Goal: Task Accomplishment & Management: Complete application form

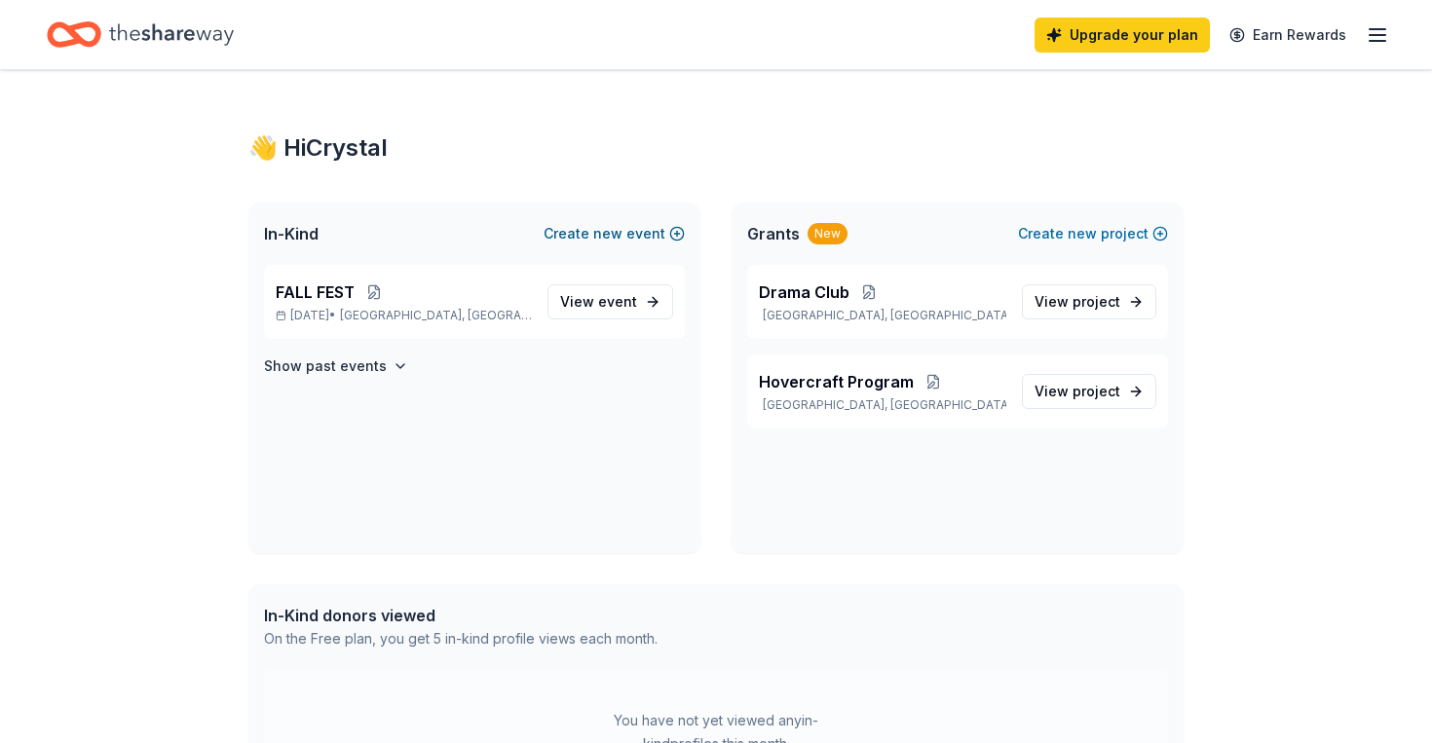
click at [655, 238] on button "Create new event" at bounding box center [613, 233] width 141 height 23
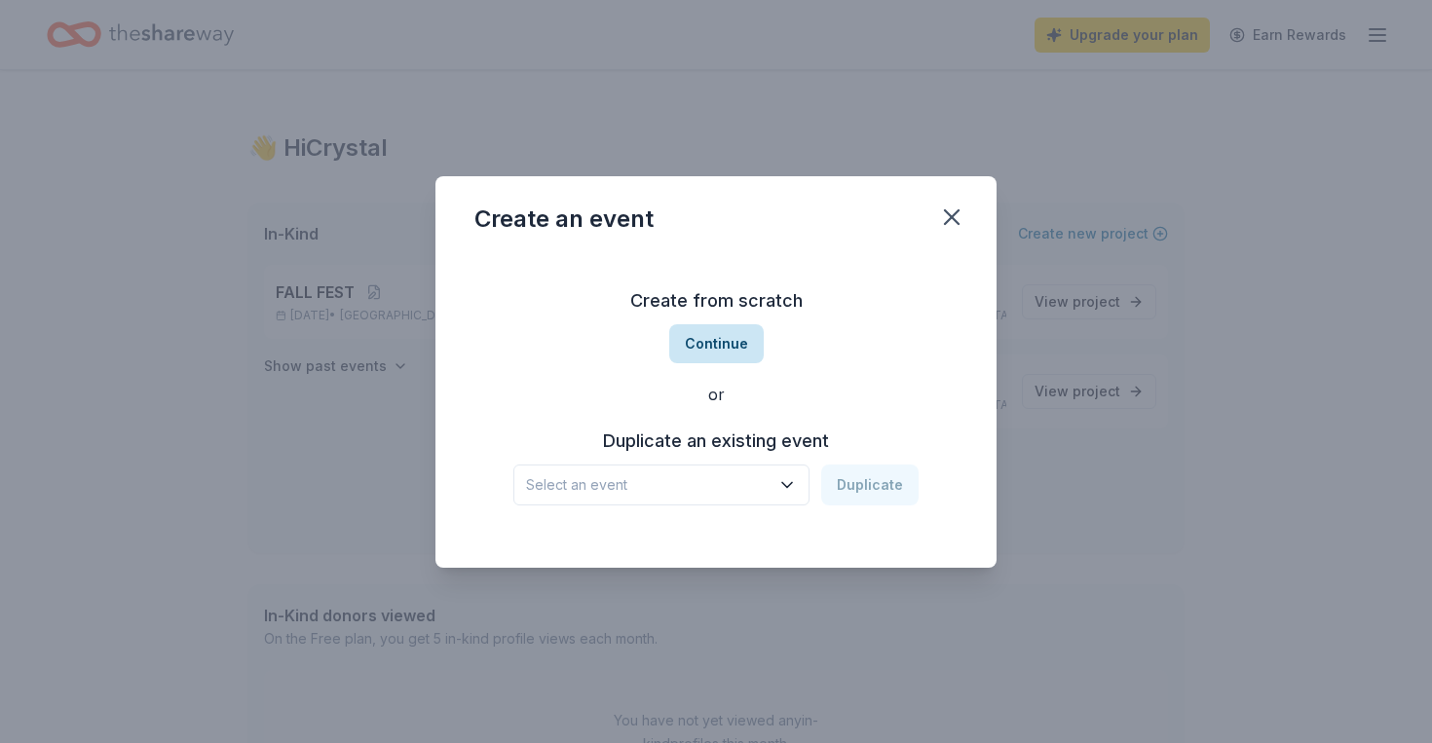
click at [724, 356] on button "Continue" at bounding box center [716, 343] width 94 height 39
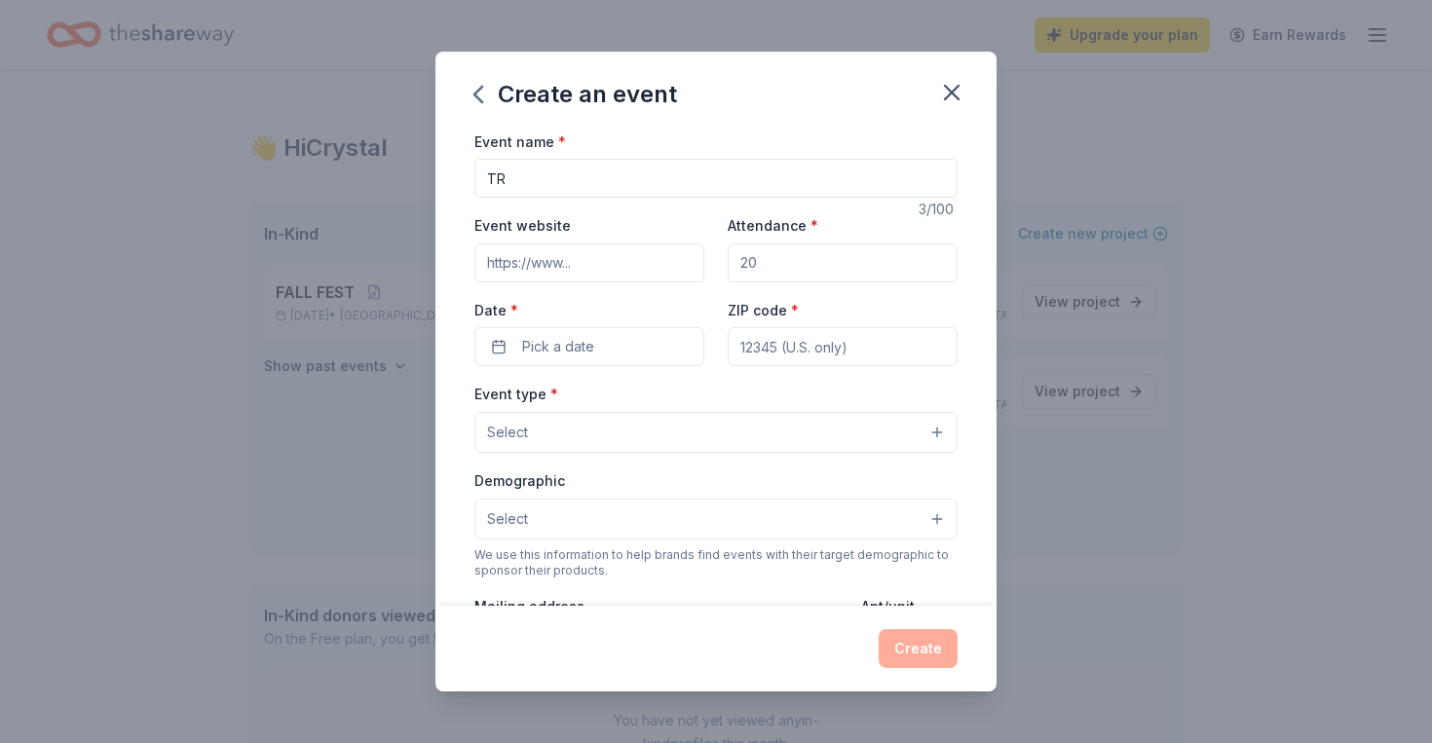
type input "T"
type input "FALL WAYS AND MEANS"
click at [856, 270] on input "Attendance *" at bounding box center [842, 262] width 230 height 39
type input "300"
click at [652, 336] on button "Pick a date" at bounding box center [589, 346] width 230 height 39
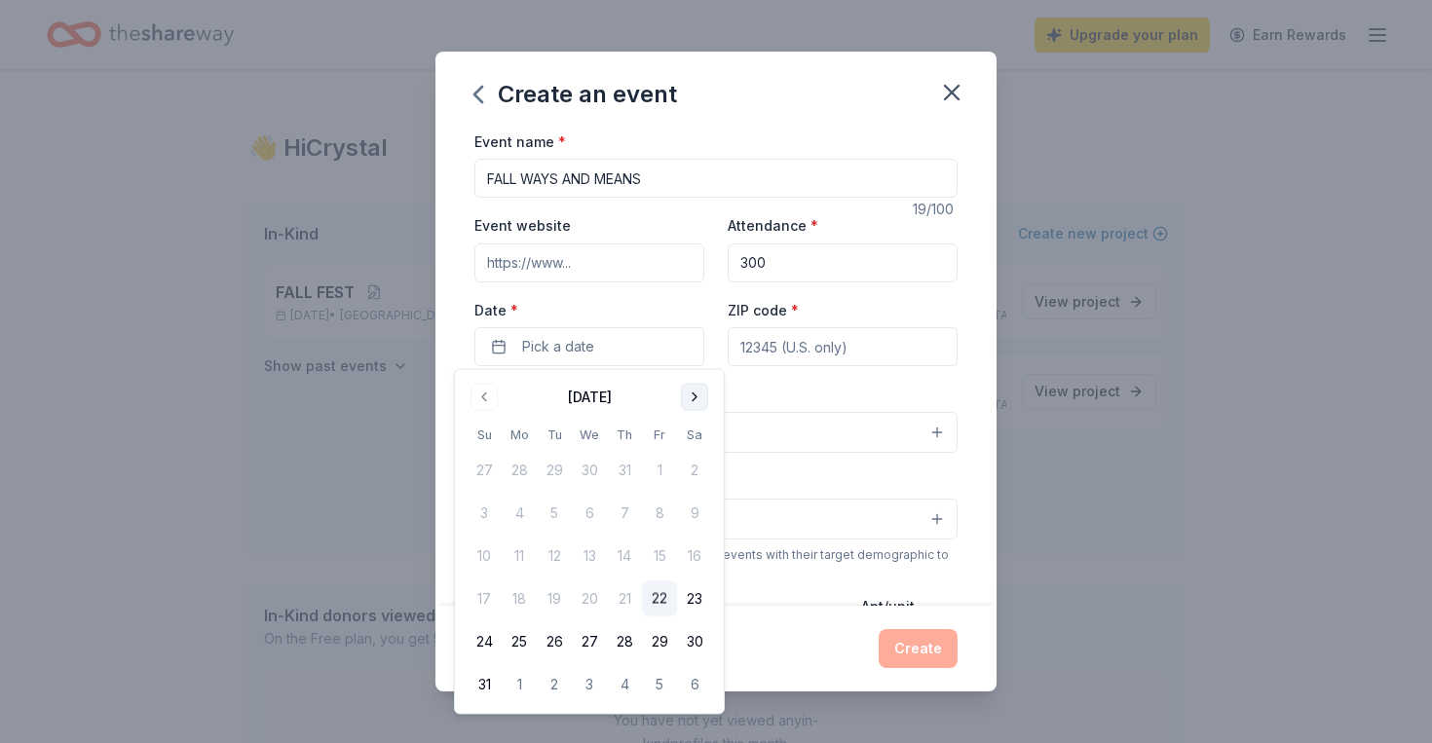
click at [698, 398] on button "Go to next month" at bounding box center [694, 397] width 27 height 27
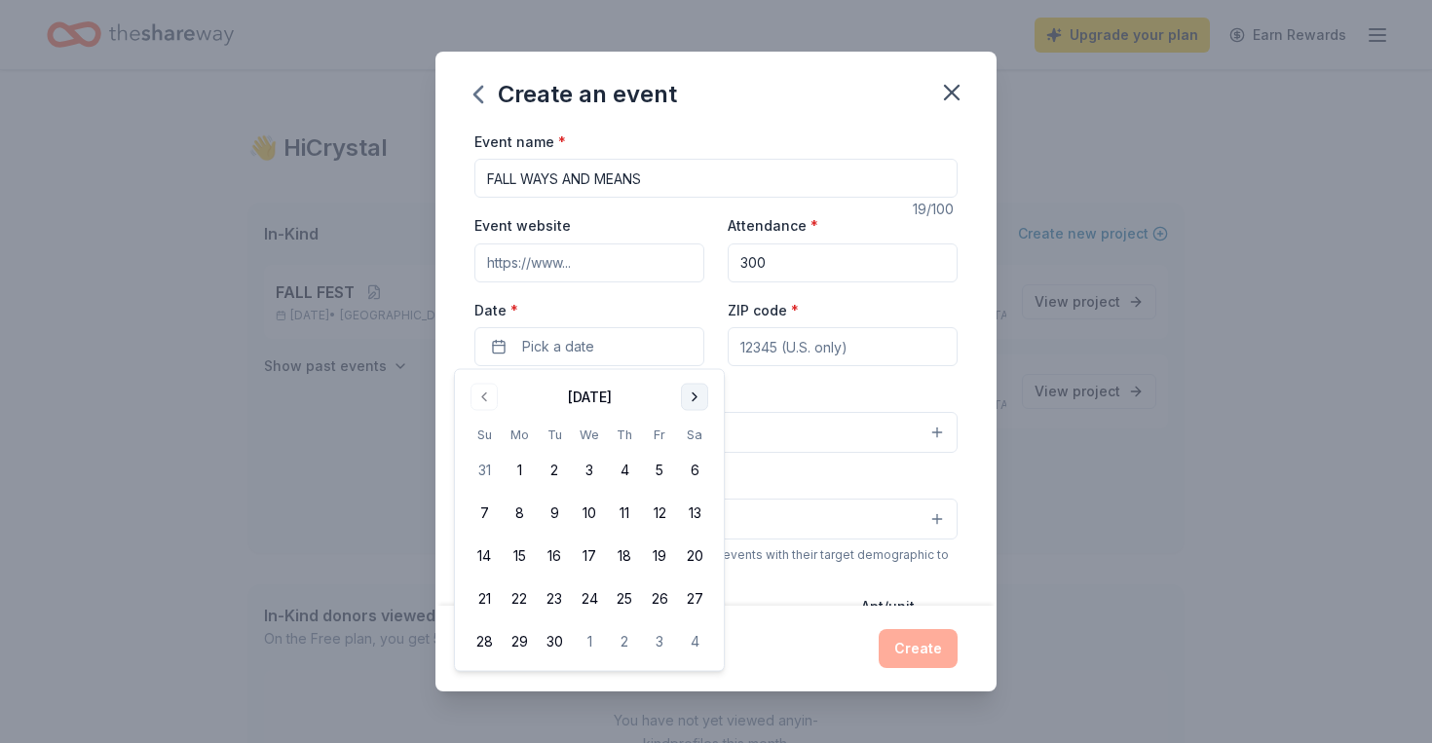
click at [698, 398] on button "Go to next month" at bounding box center [694, 397] width 27 height 27
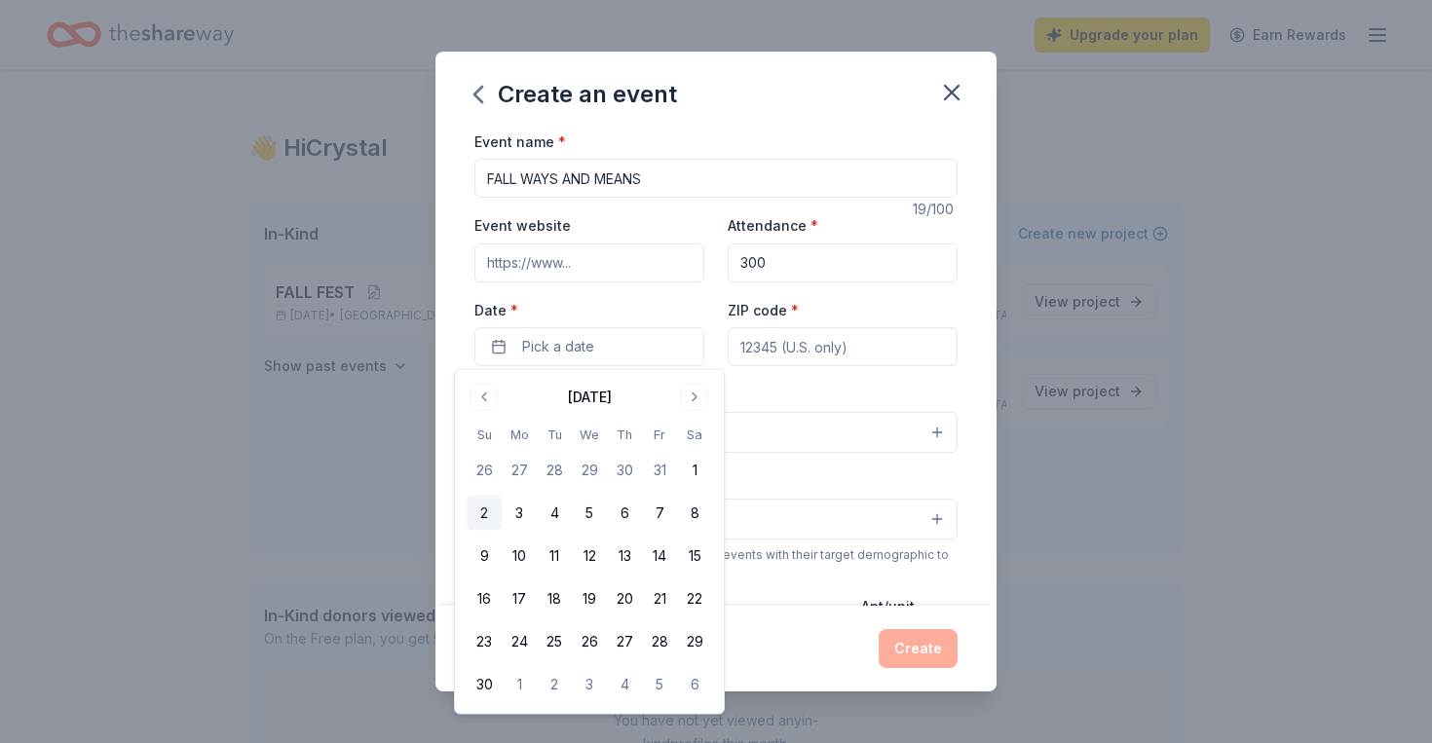
click at [480, 518] on button "2" at bounding box center [483, 513] width 35 height 35
click at [793, 346] on input "ZIP code *" at bounding box center [842, 346] width 230 height 39
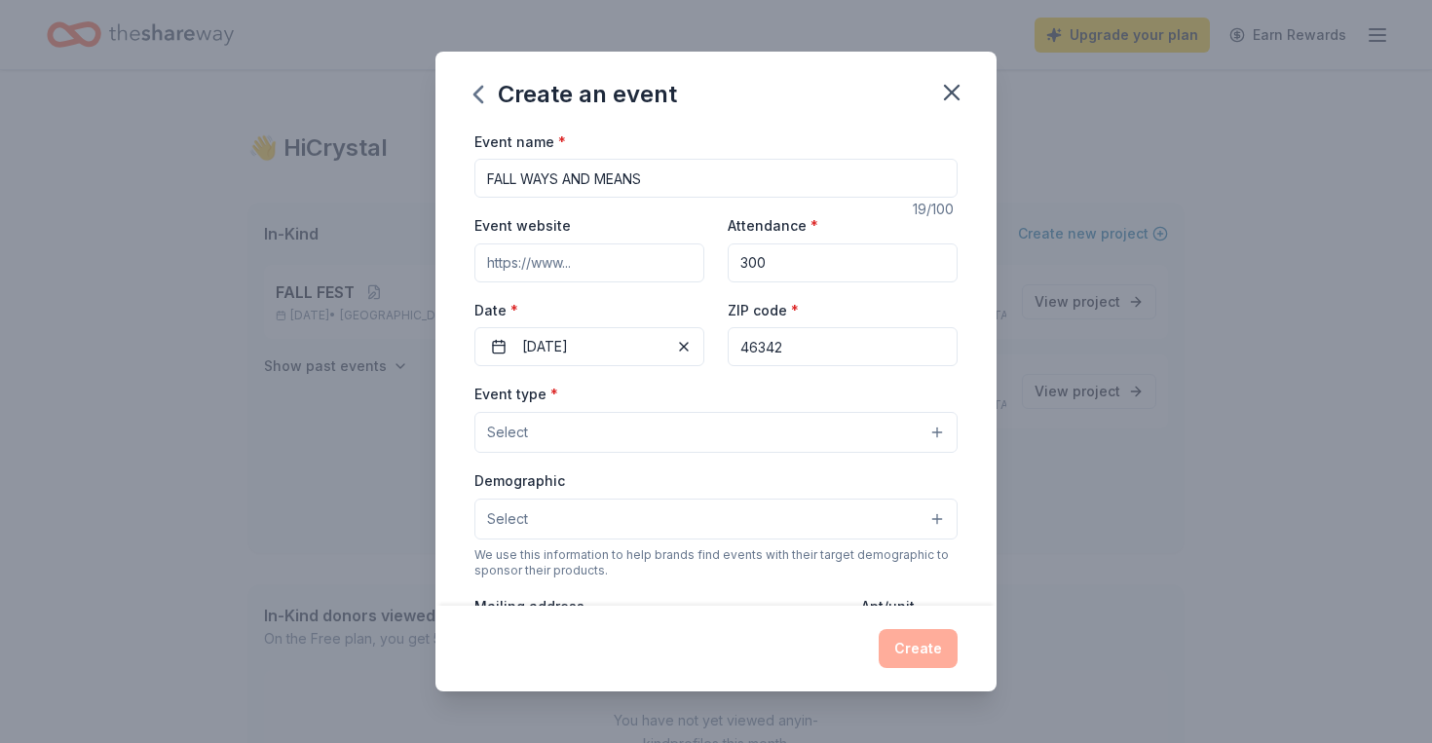
type input "46342"
click at [650, 443] on button "Select" at bounding box center [715, 432] width 483 height 41
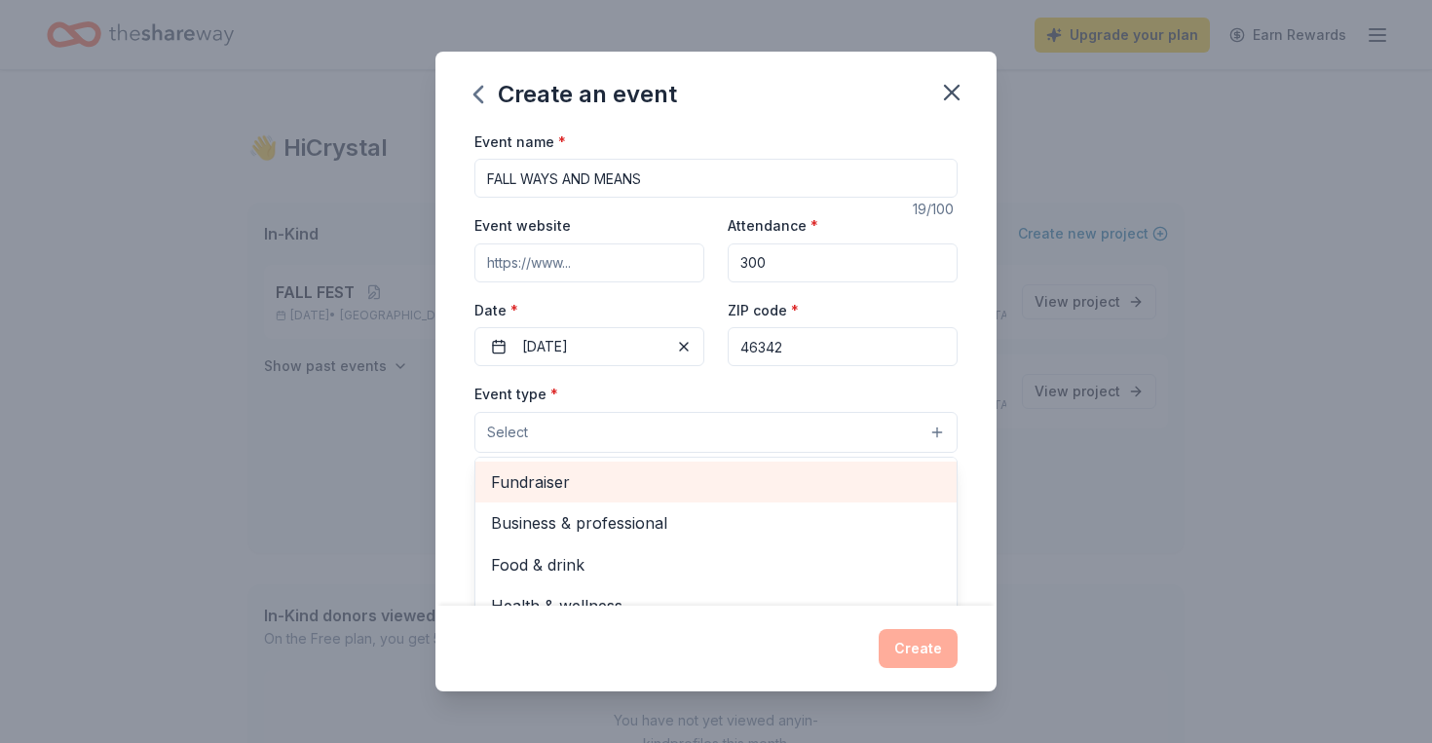
click at [639, 476] on span "Fundraiser" at bounding box center [716, 481] width 450 height 25
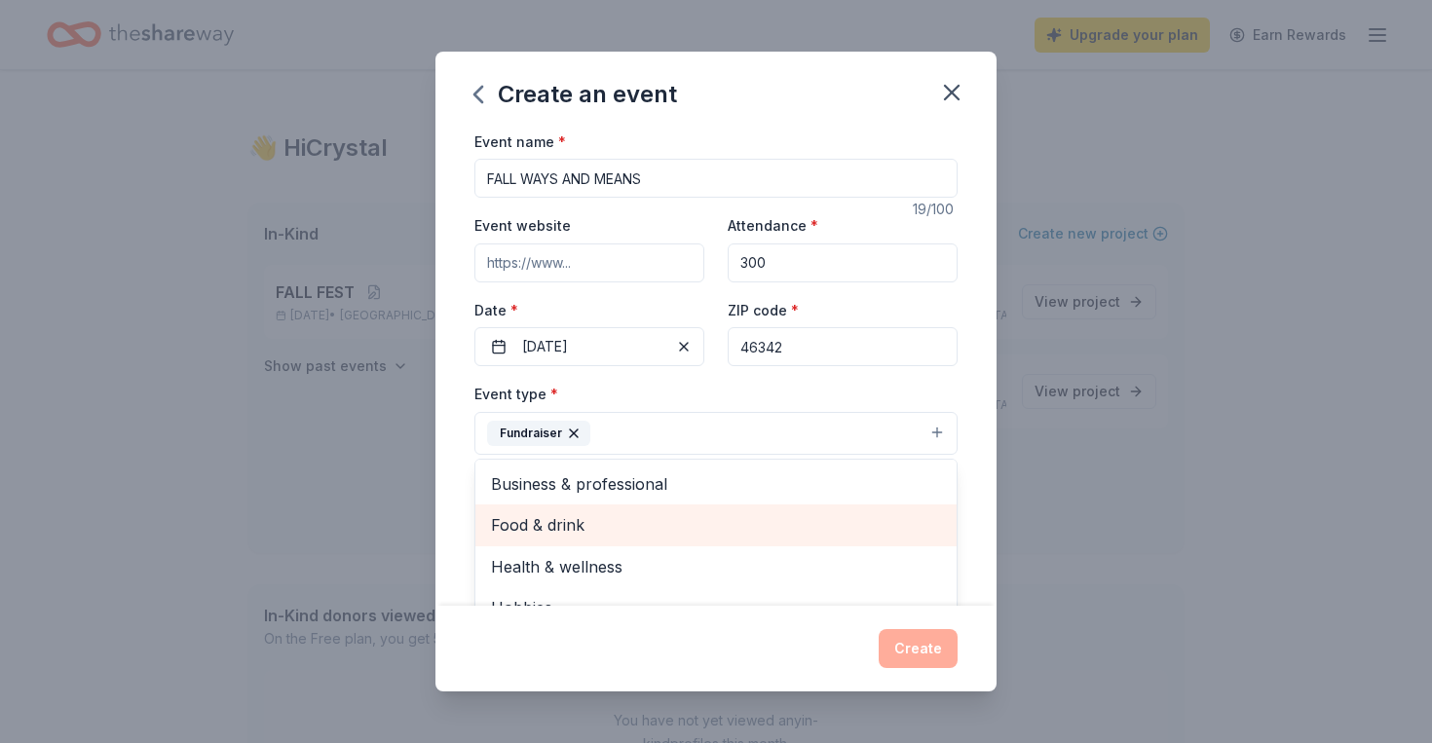
click at [608, 528] on span "Food & drink" at bounding box center [716, 524] width 450 height 25
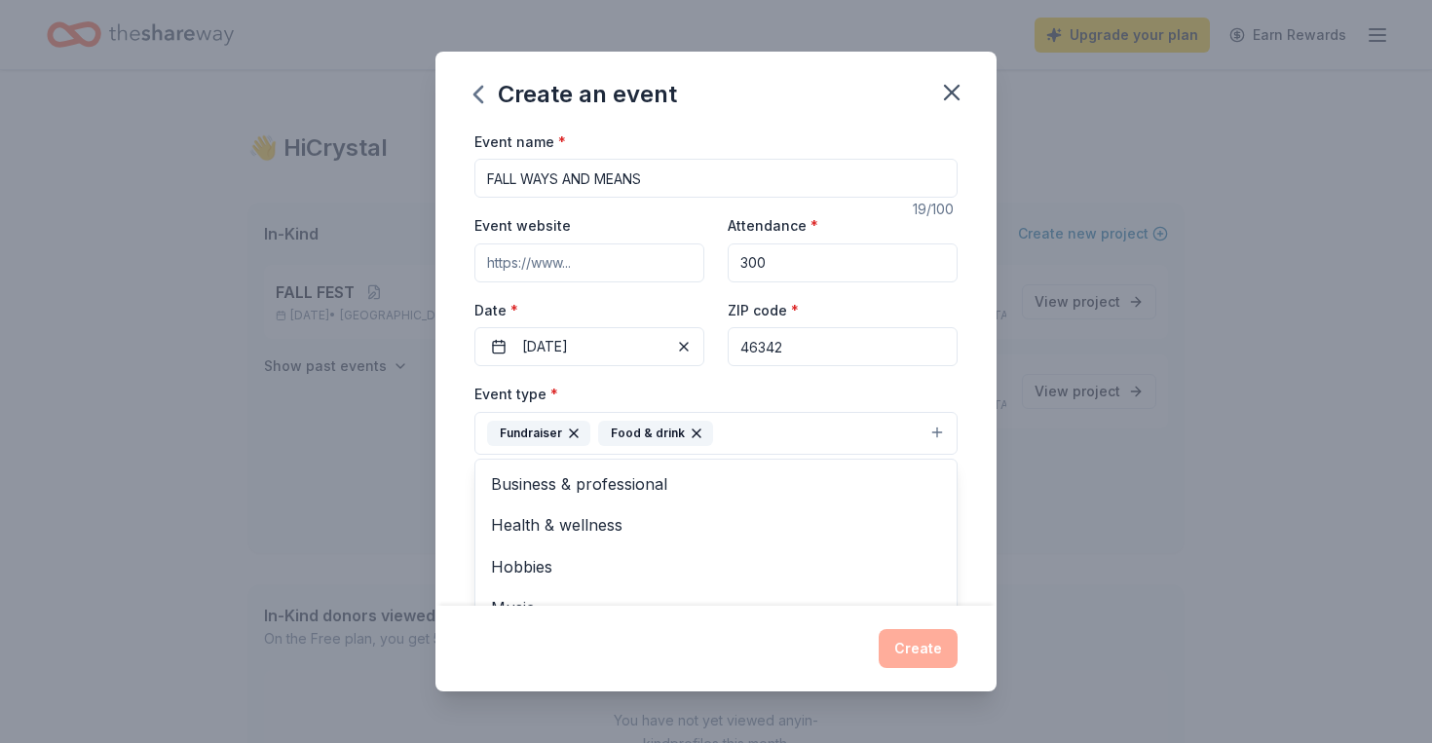
click at [982, 538] on div "Event name * FALL WAYS AND MEANS 19 /100 Event website Attendance * 300 Date * …" at bounding box center [715, 368] width 561 height 477
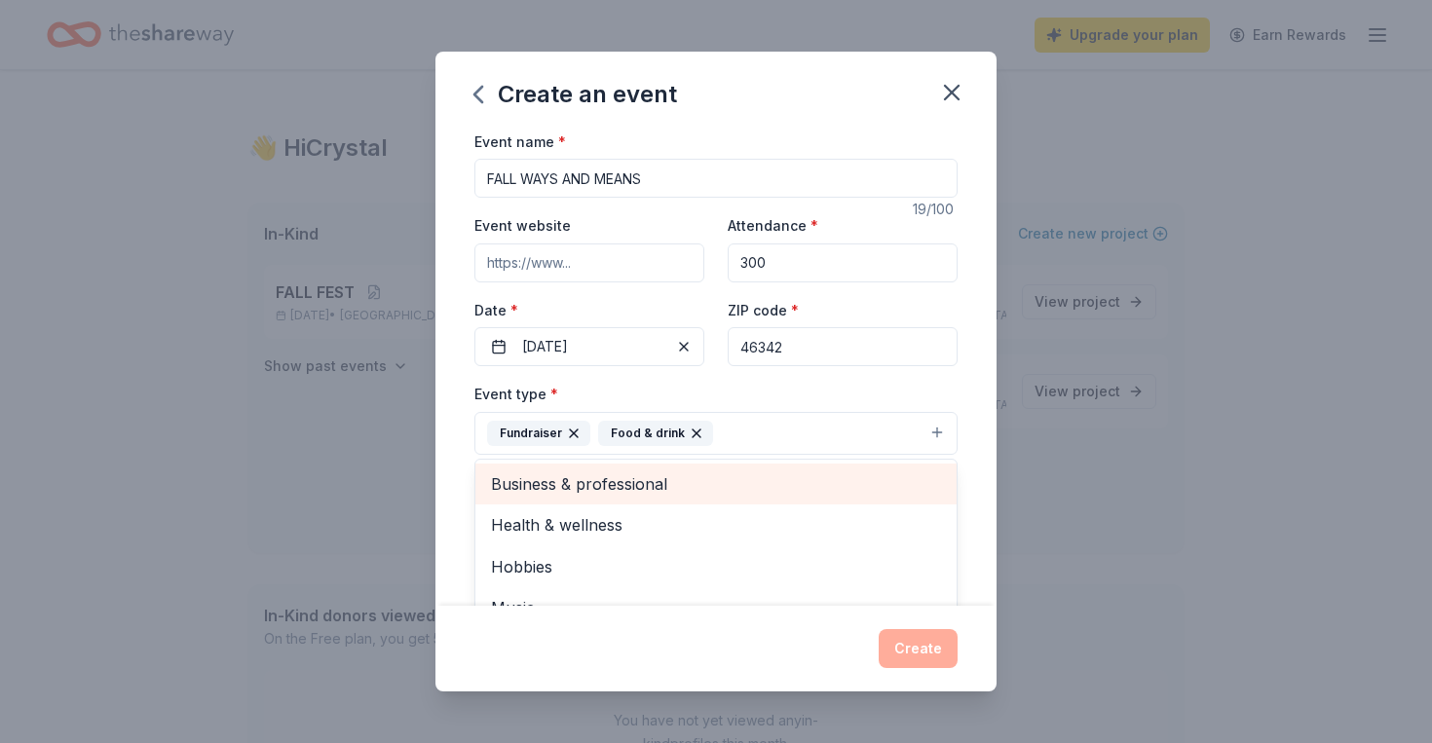
click at [982, 538] on div "Event name * FALL WAYS AND MEANS 19 /100 Event website Attendance * 300 Date * …" at bounding box center [715, 368] width 561 height 477
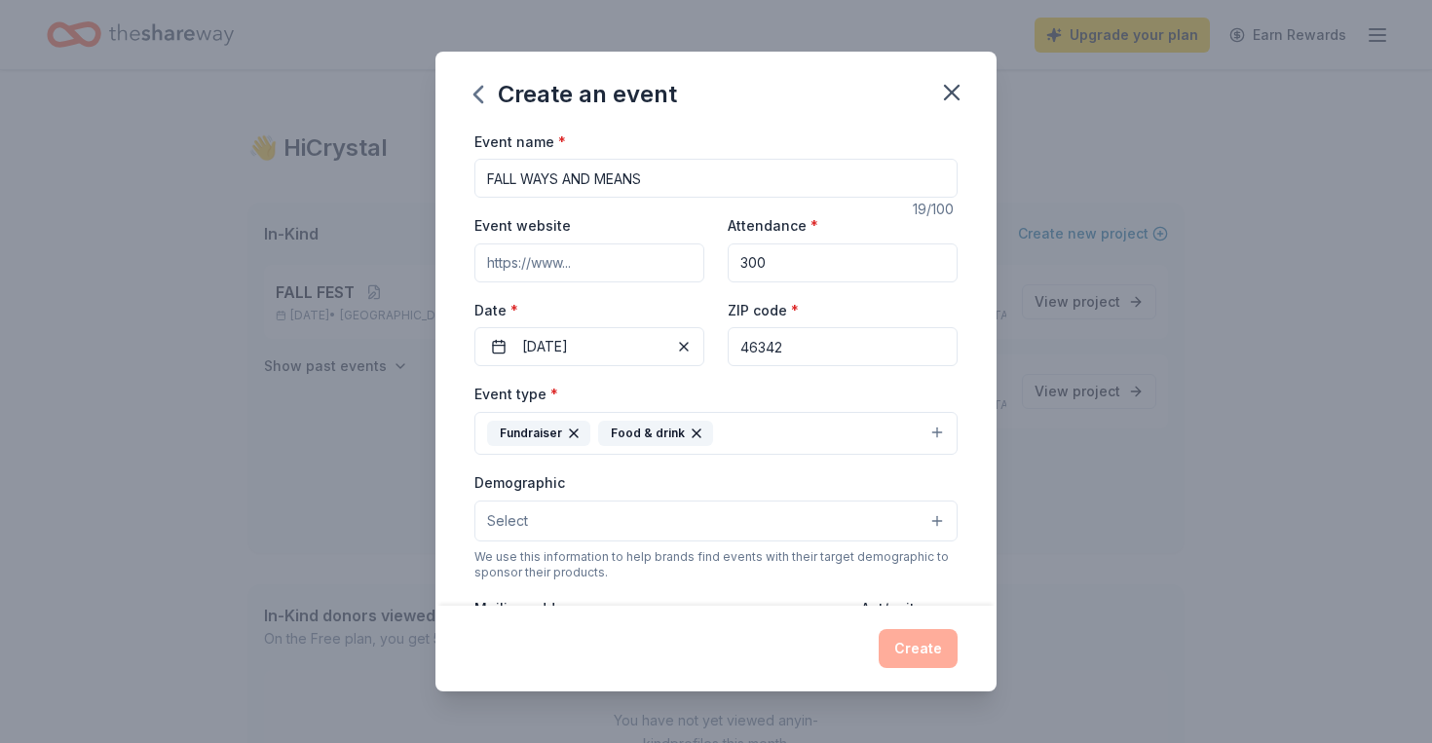
click at [975, 533] on div "Event name * FALL WAYS AND MEANS 19 /100 Event website Attendance * 300 Date * …" at bounding box center [715, 368] width 561 height 477
click at [893, 517] on button "Select" at bounding box center [715, 521] width 483 height 41
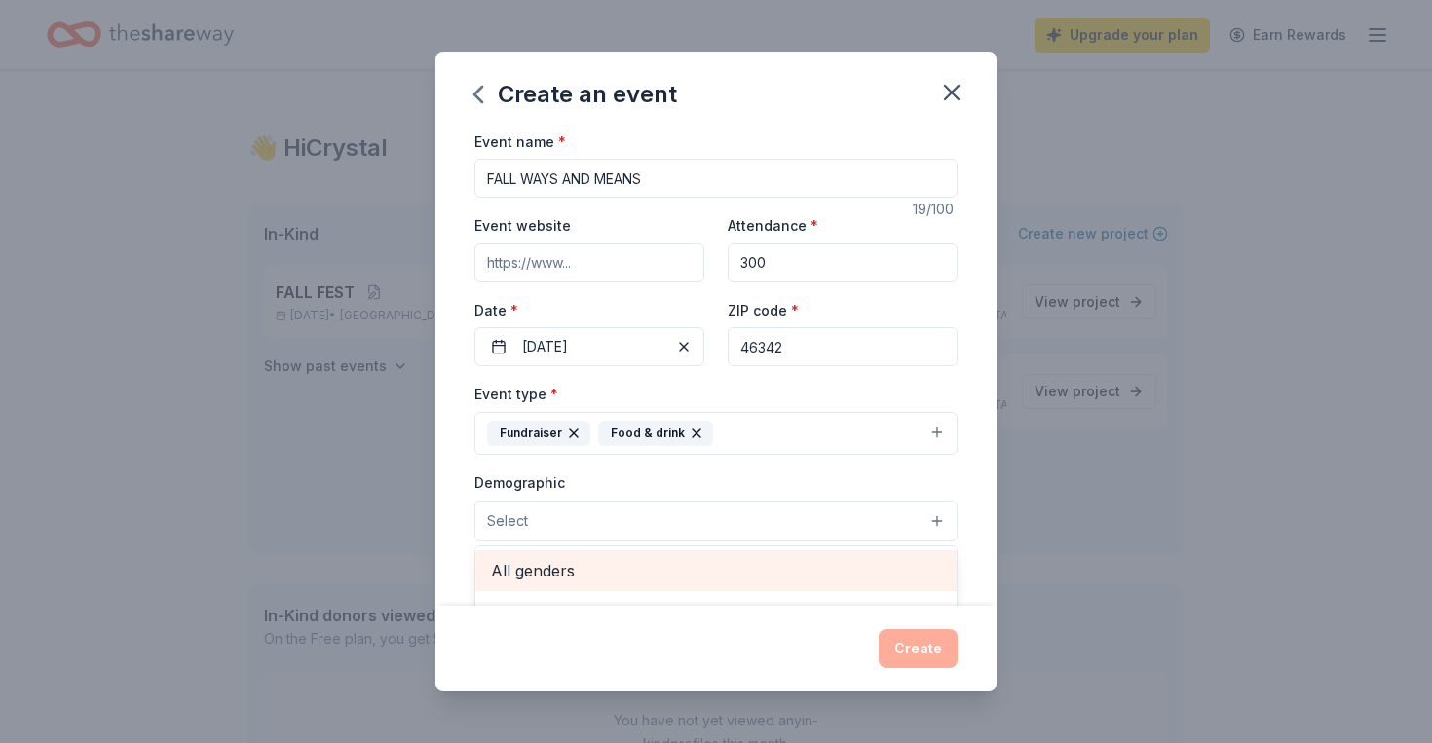
click at [858, 567] on span "All genders" at bounding box center [716, 570] width 450 height 25
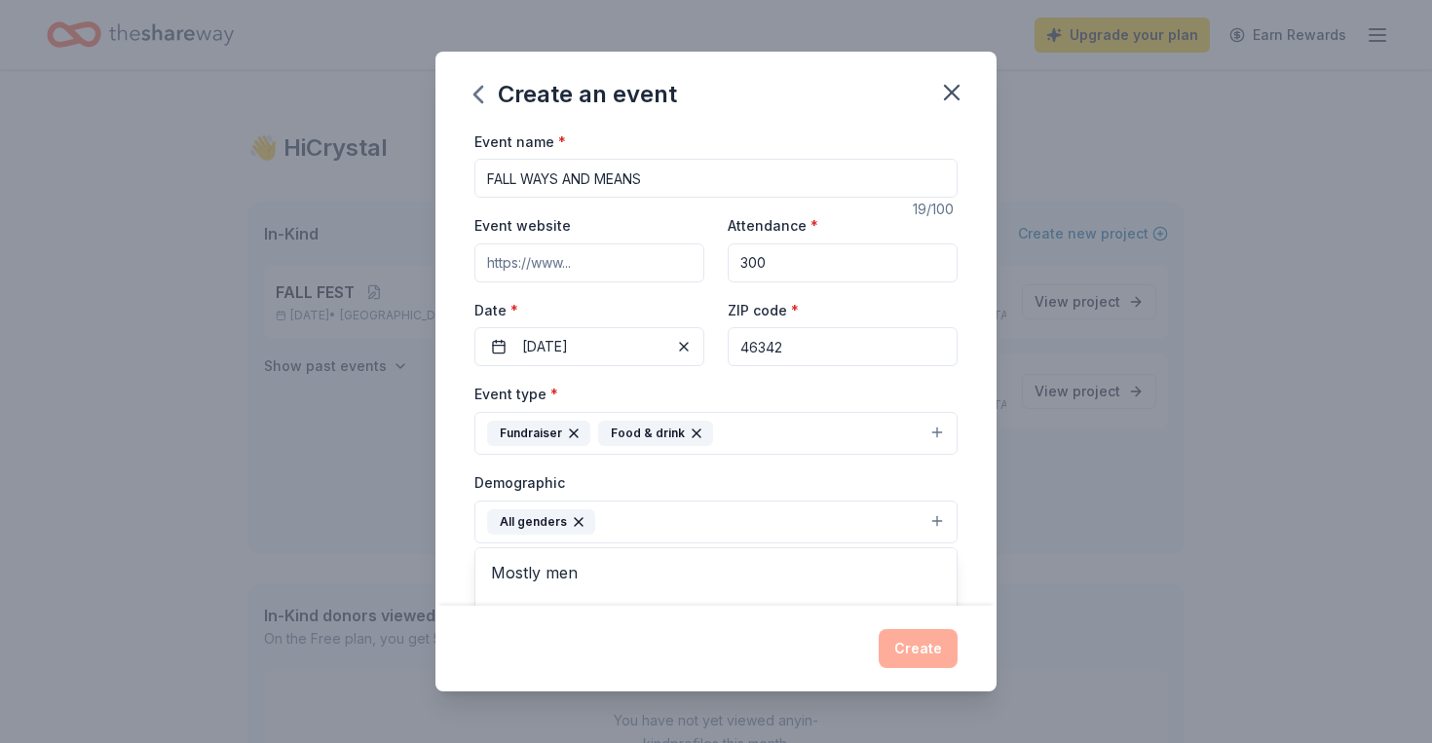
click at [455, 560] on div "Event name * FALL WAYS AND MEANS 19 /100 Event website Attendance * 300 Date * …" at bounding box center [715, 368] width 561 height 477
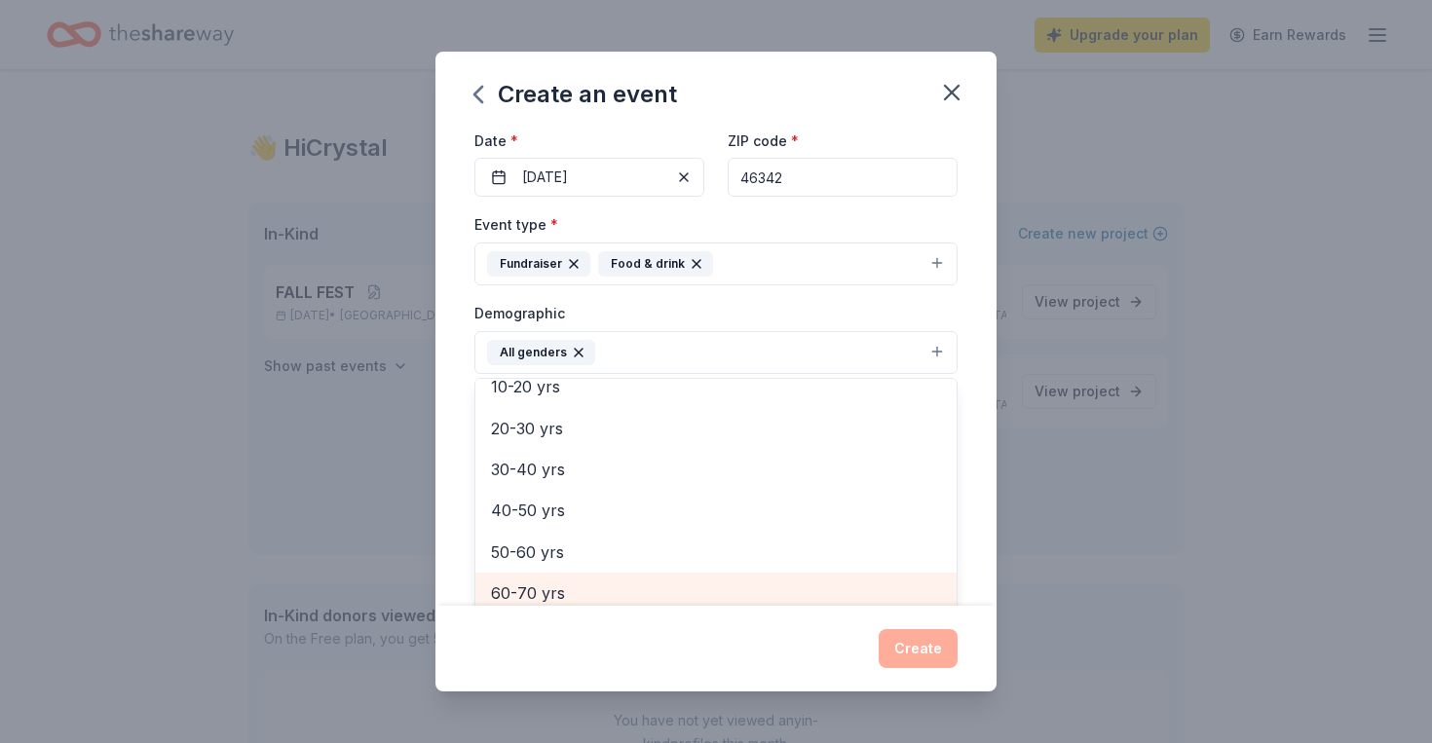
scroll to position [222, 0]
click at [990, 419] on div "Event name * FALL WAYS AND MEANS 19 /100 Event website Attendance * 300 Date * …" at bounding box center [715, 368] width 561 height 477
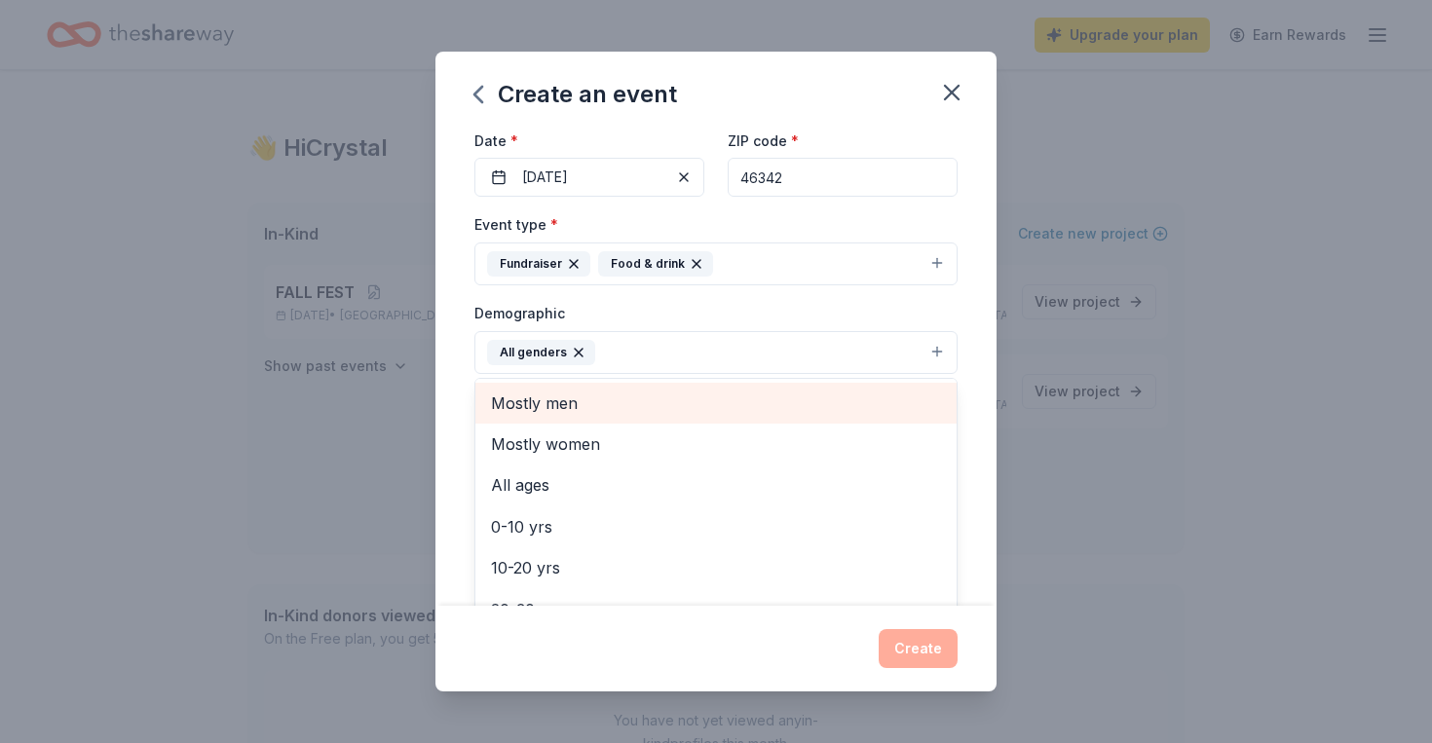
click at [990, 419] on div "Event name * FALL WAYS AND MEANS 19 /100 Event website Attendance * 300 Date * …" at bounding box center [715, 368] width 561 height 477
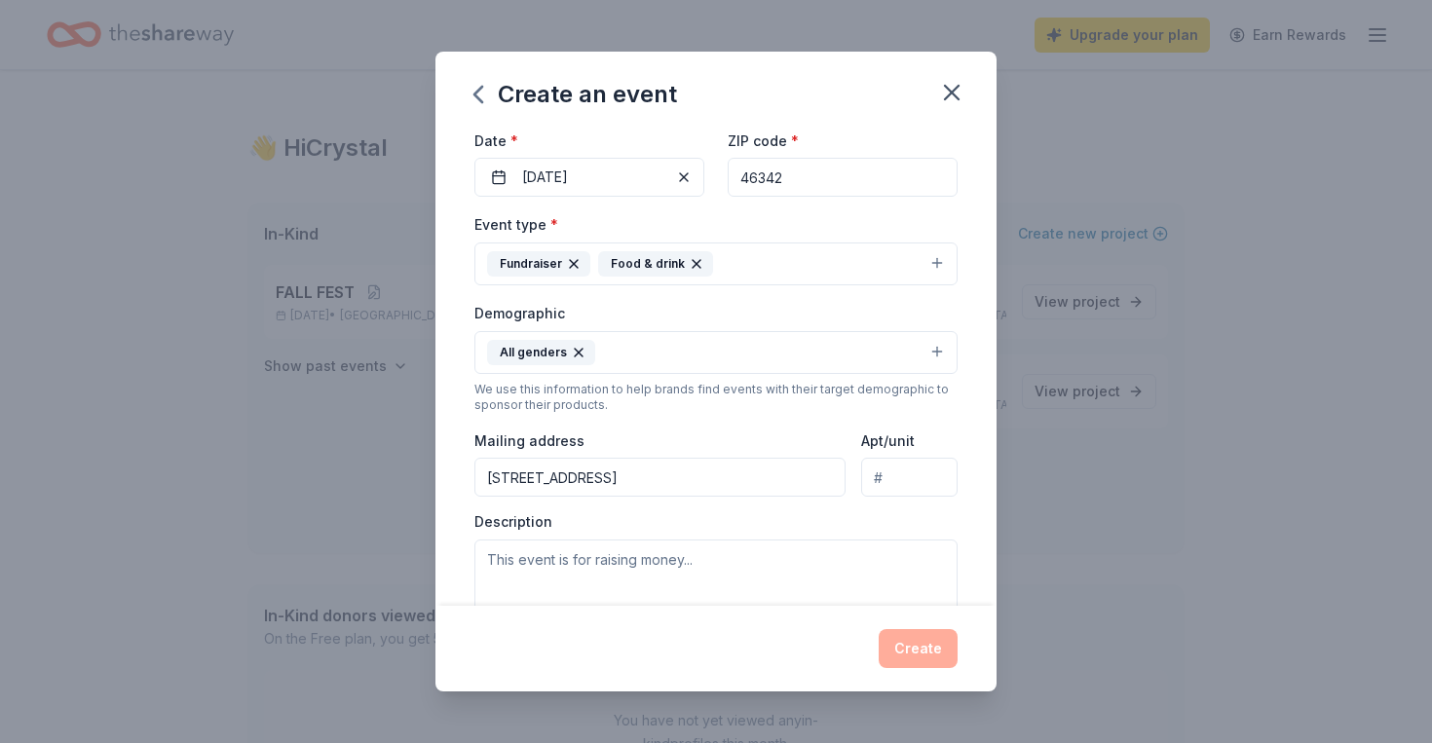
type input "1079 Lakeview Drive, Hobart, IN, 46342"
click at [873, 574] on textarea at bounding box center [715, 584] width 483 height 88
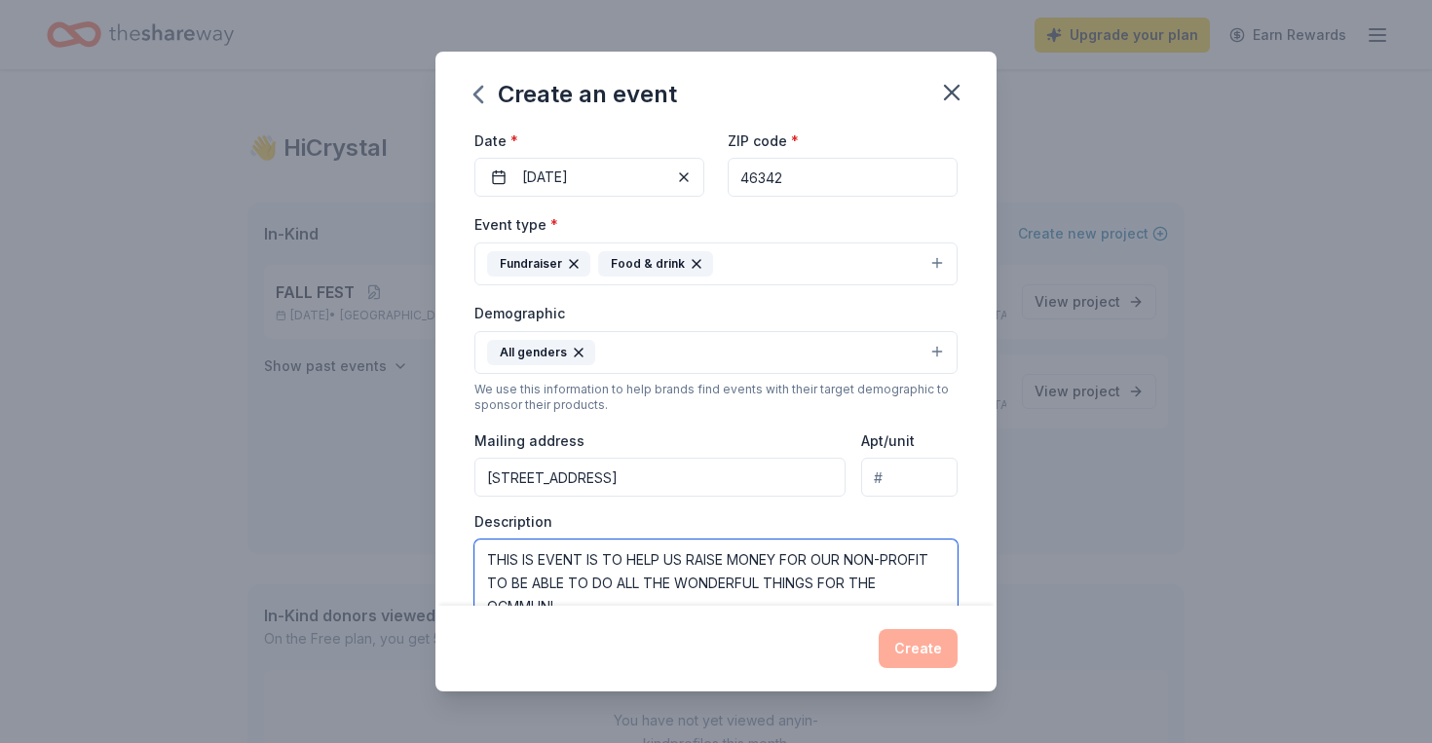
scroll to position [174, 0]
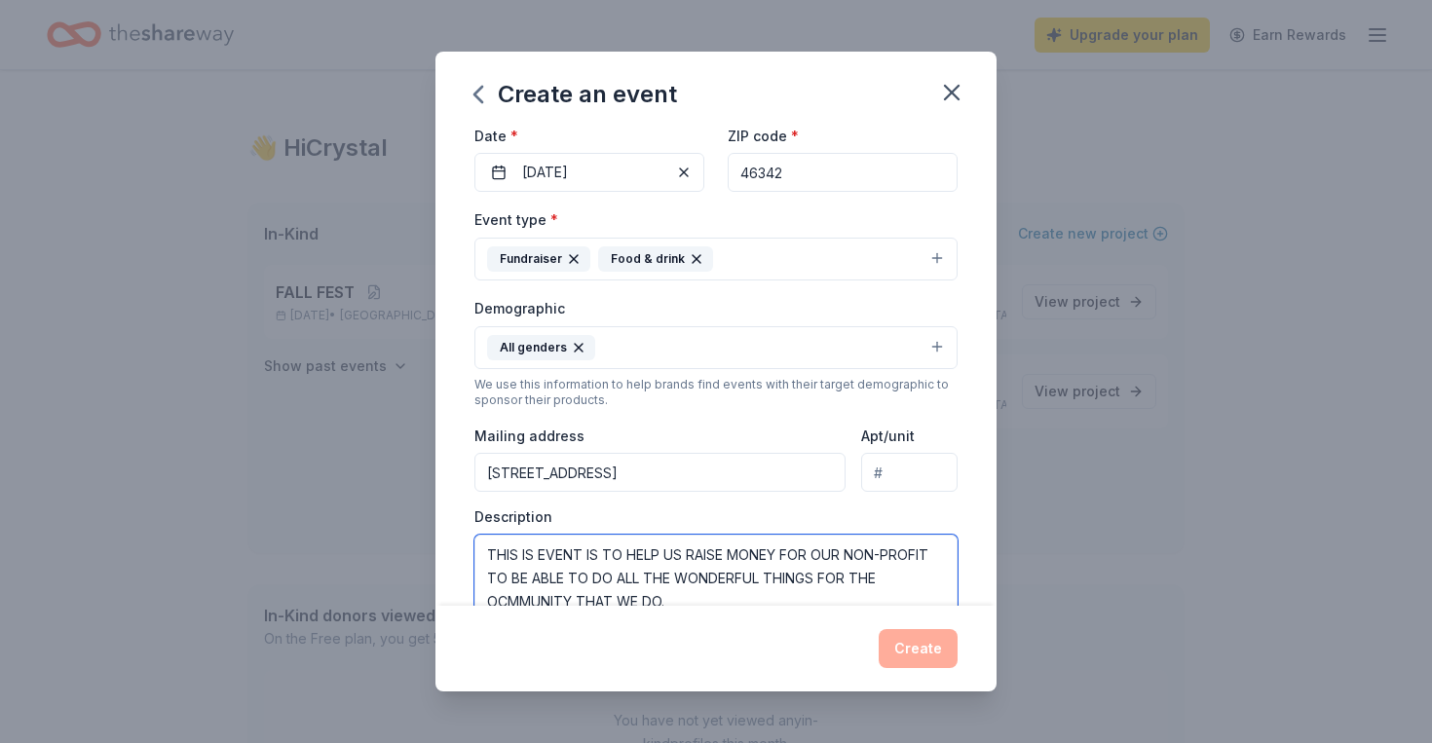
click at [555, 603] on textarea "THIS IS EVENT IS TO HELP US RAISE MONEY FOR OUR NON-PROFIT TO BE ABLE TO DO ALL…" at bounding box center [715, 579] width 483 height 88
type textarea "THIS IS EVENT IS TO HELP US RAISE MONEY FOR OUR NON-PROFIT TO BE ABLE TO DO ALL…"
click at [983, 598] on div "Event name * FALL WAYS AND MEANS 19 /100 Event website Attendance * 300 Date * …" at bounding box center [715, 368] width 561 height 477
click at [960, 571] on div "Event name * FALL WAYS AND MEANS 19 /100 Event website Attendance * 300 Date * …" at bounding box center [715, 368] width 561 height 477
click at [965, 511] on div "Event name * FALL WAYS AND MEANS 19 /100 Event website Attendance * 300 Date * …" at bounding box center [715, 368] width 561 height 477
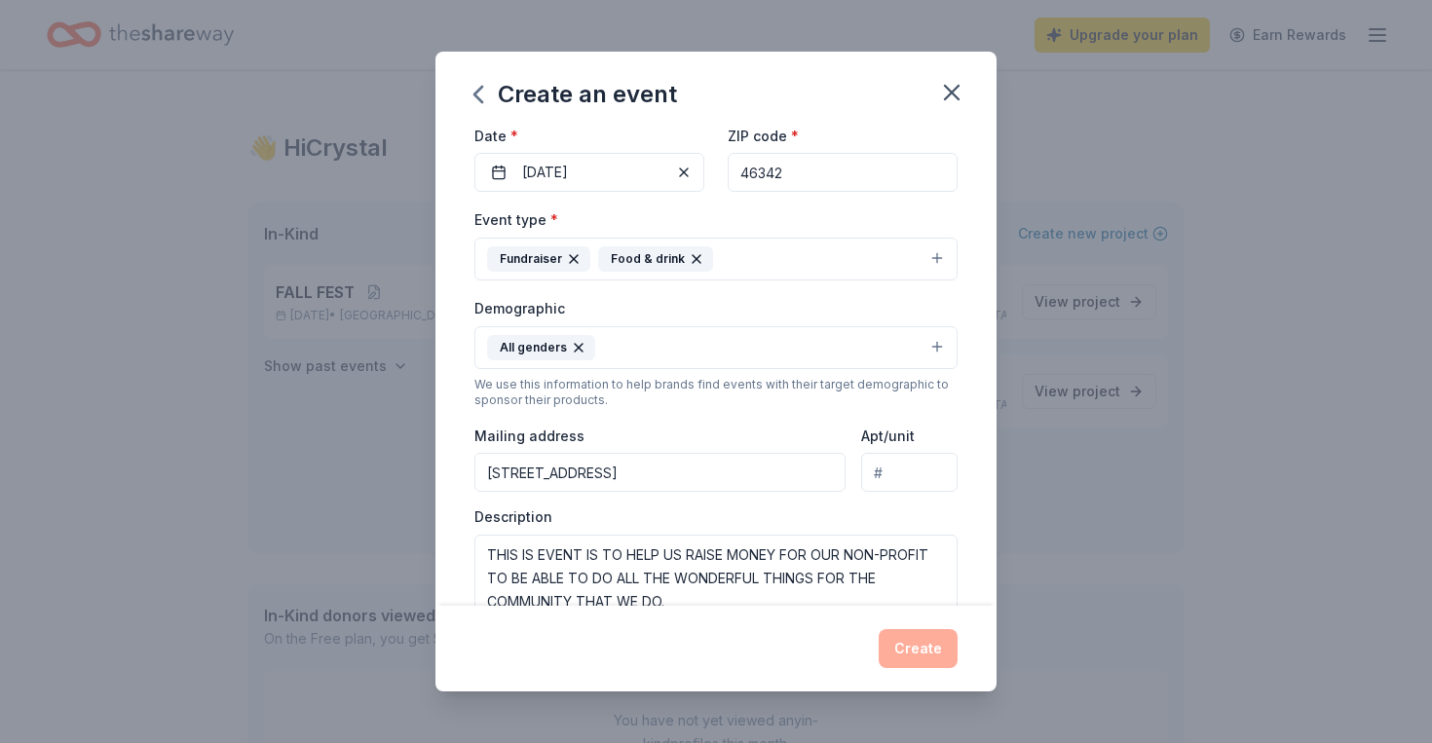
click at [981, 520] on div "Event name * FALL WAYS AND MEANS 19 /100 Event website Attendance * 300 Date * …" at bounding box center [715, 368] width 561 height 477
click at [923, 577] on textarea "THIS IS EVENT IS TO HELP US RAISE MONEY FOR OUR NON-PROFIT TO BE ABLE TO DO ALL…" at bounding box center [715, 579] width 483 height 88
click at [452, 569] on div "Event name * FALL WAYS AND MEANS 19 /100 Event website Attendance * 300 Date * …" at bounding box center [715, 368] width 561 height 477
click at [989, 373] on div "Event name * FALL WAYS AND MEANS 19 /100 Event website Attendance * 300 Date * …" at bounding box center [715, 368] width 561 height 477
click at [976, 490] on div "Event name * FALL WAYS AND MEANS 19 /100 Event website Attendance * 300 Date * …" at bounding box center [715, 368] width 561 height 477
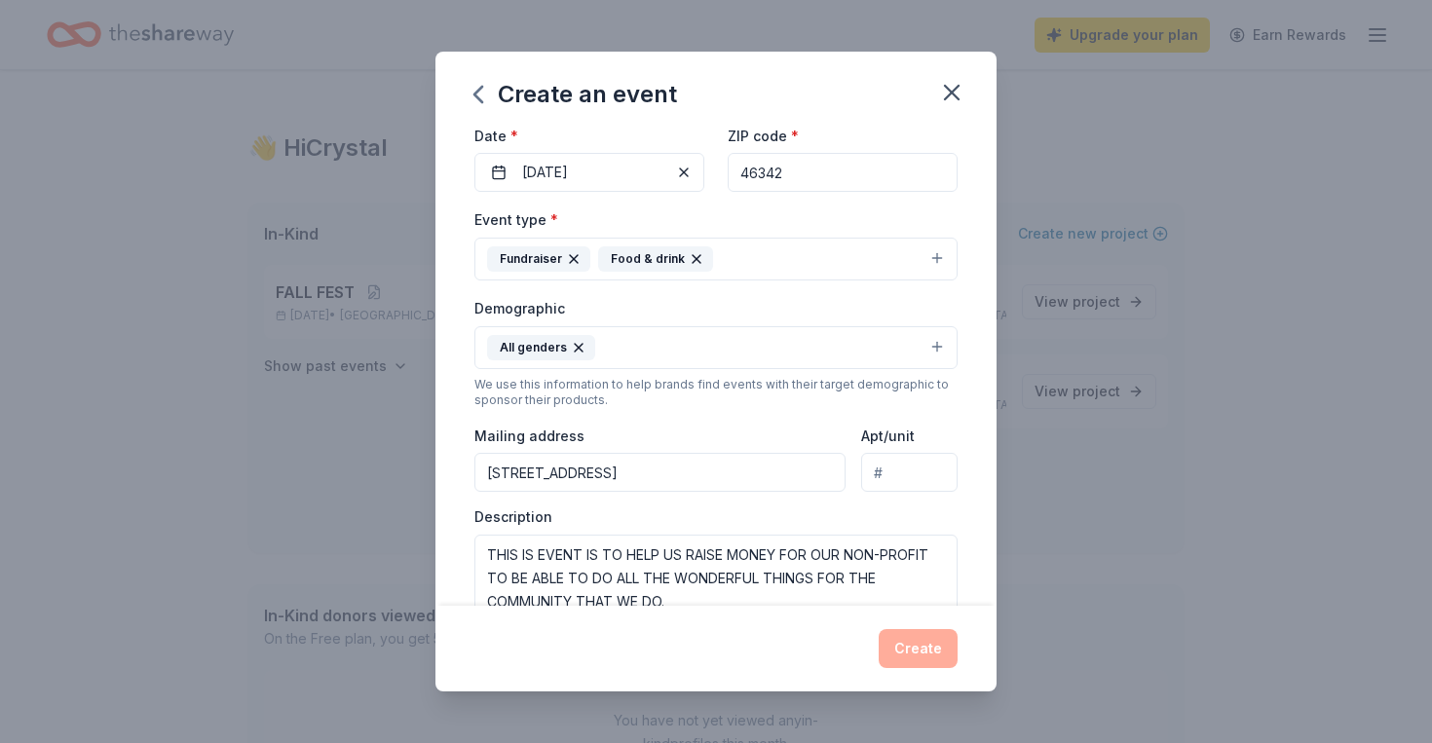
scroll to position [0, 0]
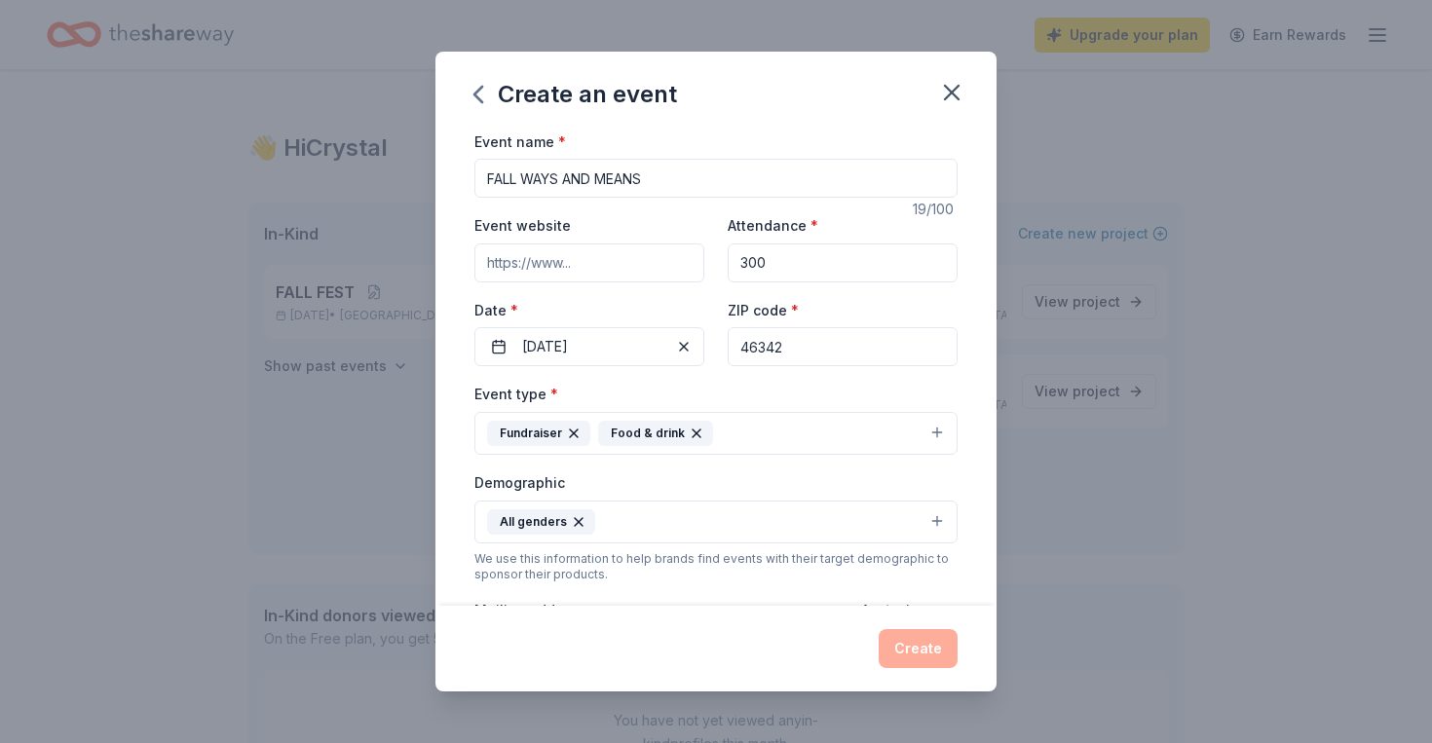
click at [960, 570] on div "Event name * FALL WAYS AND MEANS 19 /100 Event website Attendance * 300 Date * …" at bounding box center [715, 368] width 561 height 477
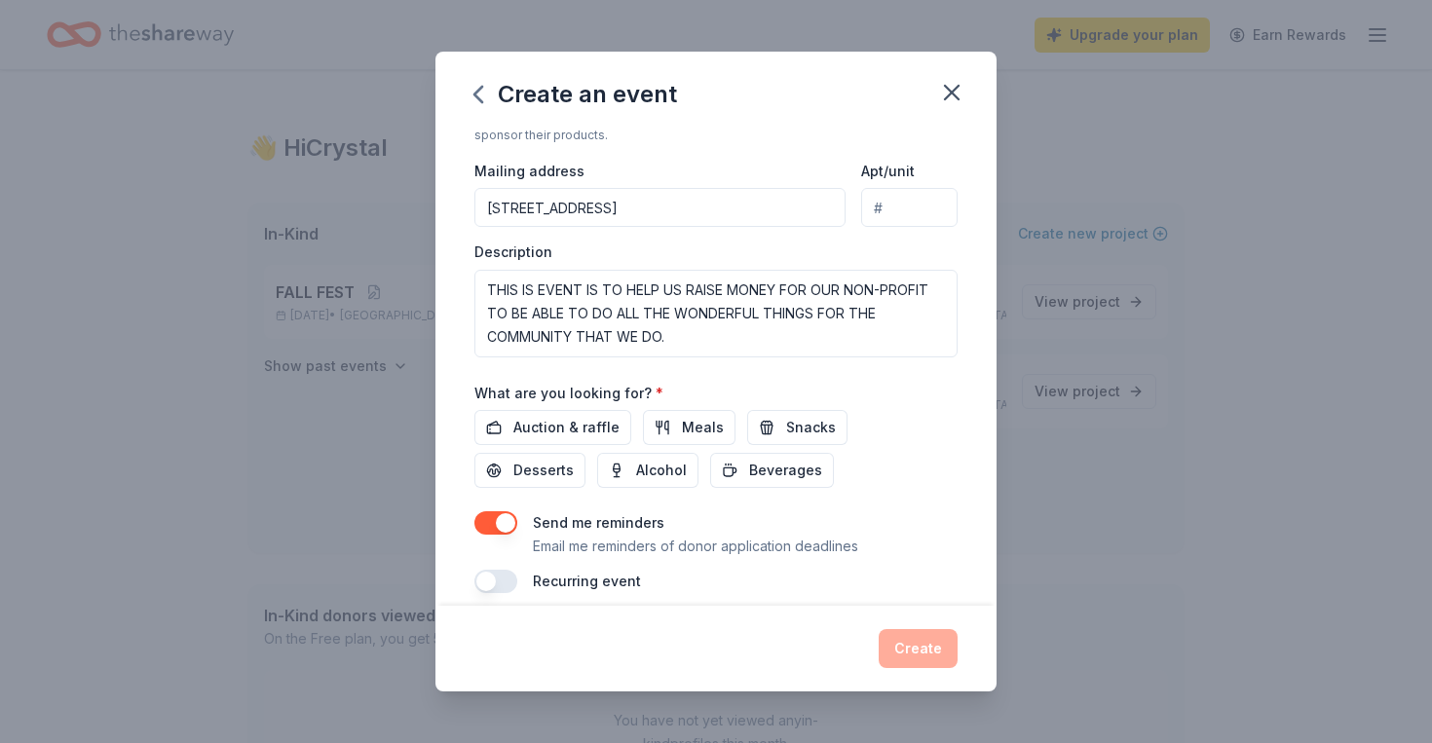
scroll to position [453, 0]
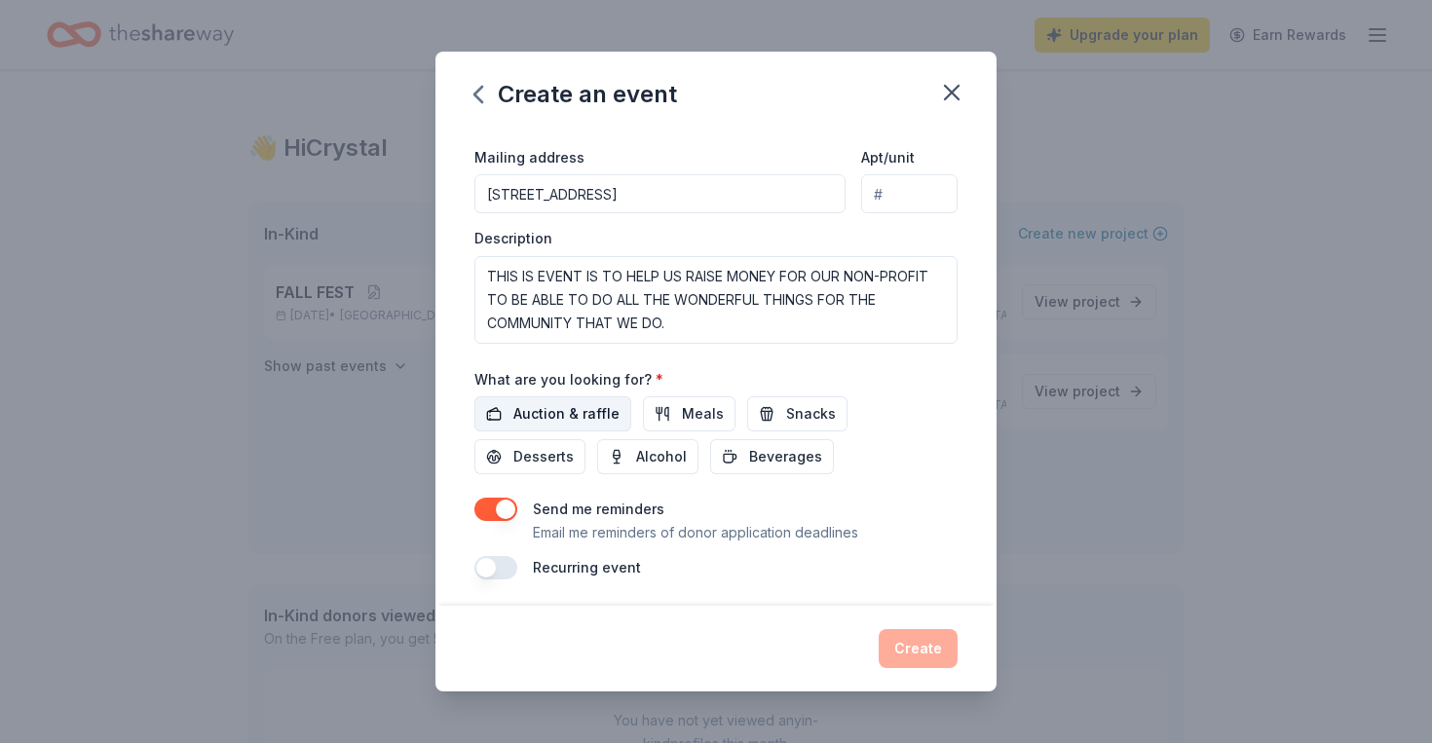
click at [585, 405] on span "Auction & raffle" at bounding box center [566, 413] width 106 height 23
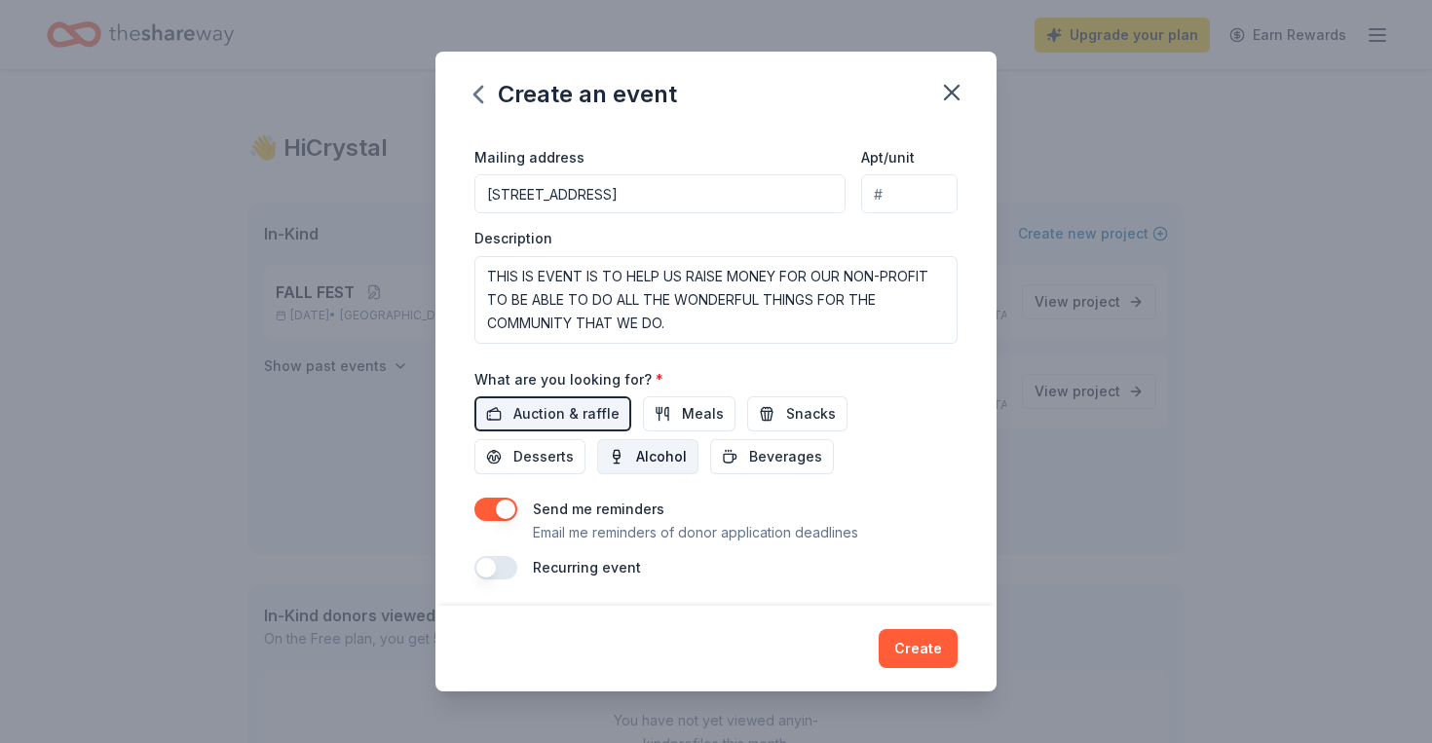
click at [636, 455] on span "Alcohol" at bounding box center [661, 456] width 51 height 23
click at [914, 657] on button "Create" at bounding box center [917, 648] width 79 height 39
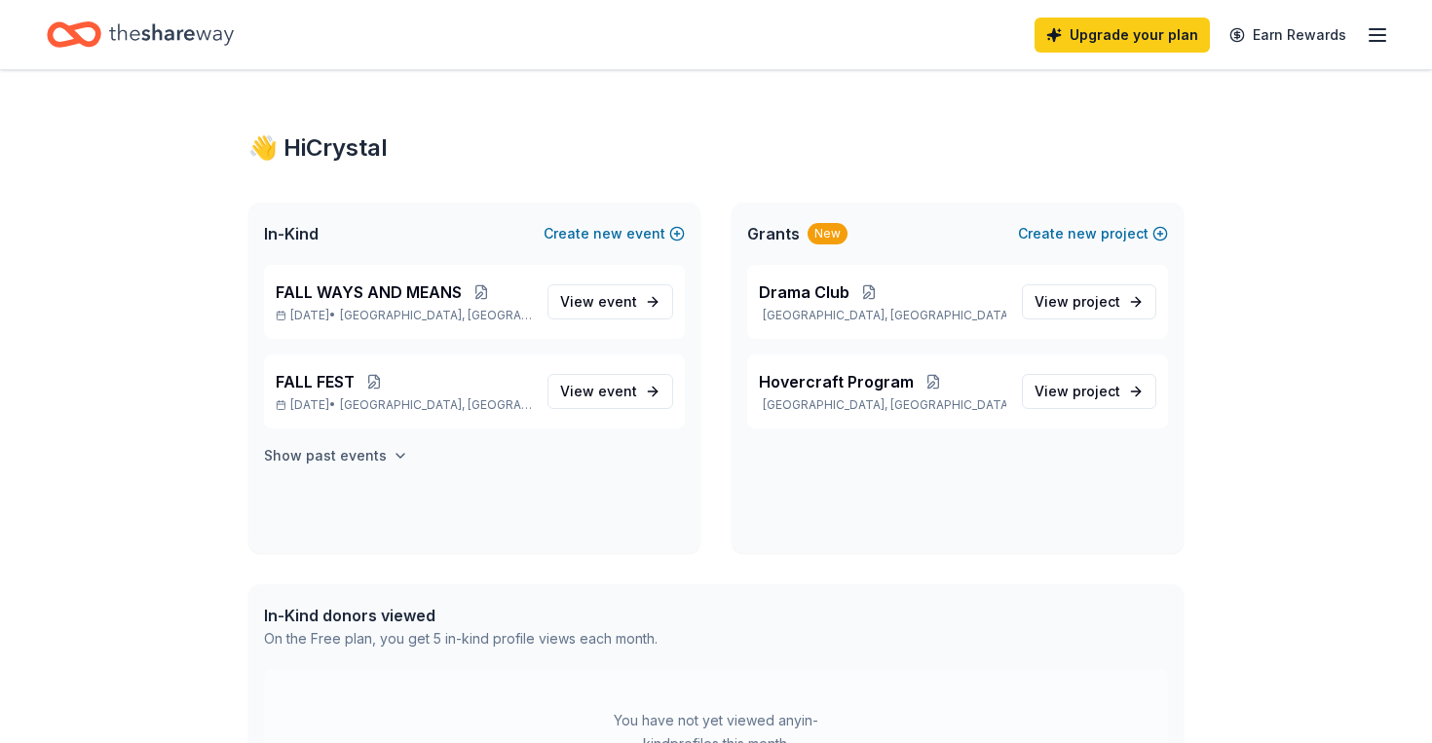
click at [312, 464] on h4 "Show past events" at bounding box center [325, 455] width 123 height 23
click at [647, 237] on button "Create new event" at bounding box center [613, 233] width 141 height 23
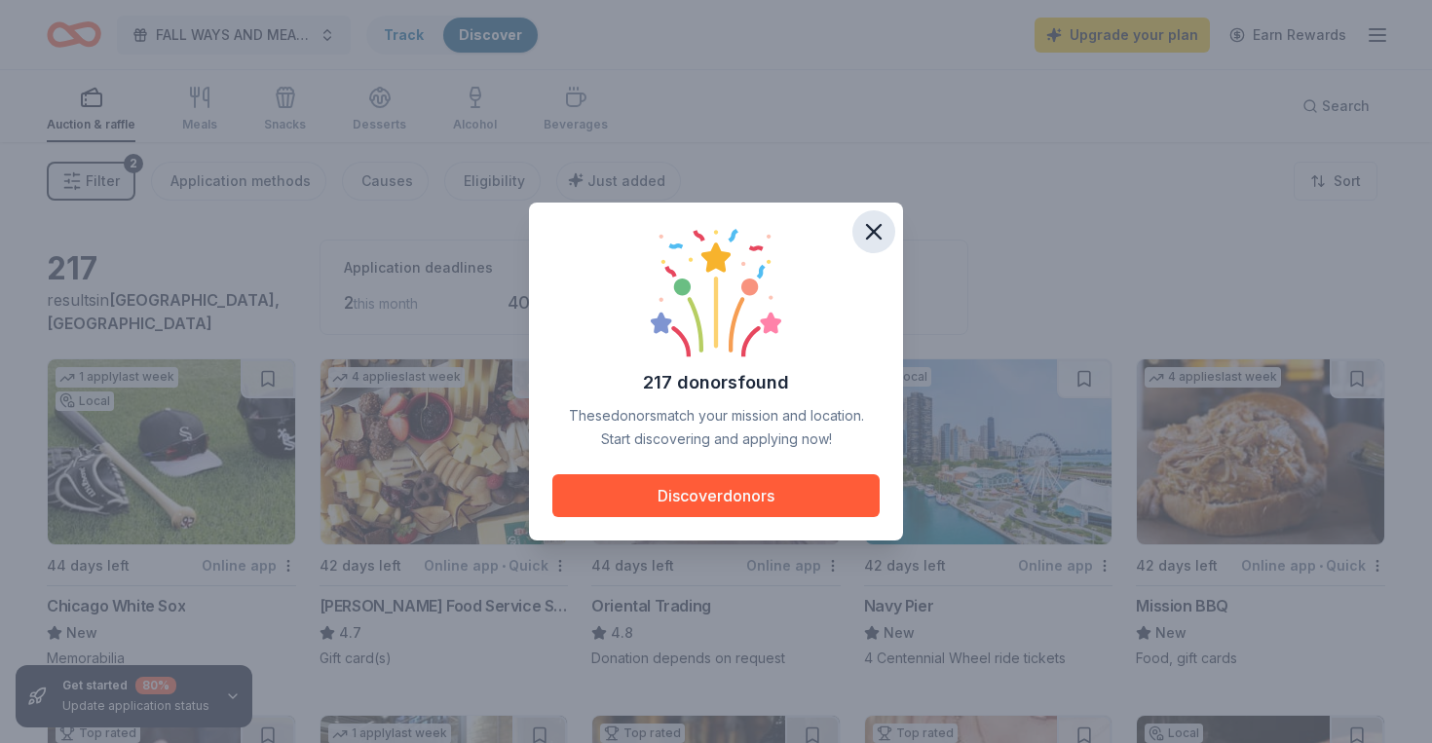
click at [871, 240] on icon "button" at bounding box center [873, 231] width 27 height 27
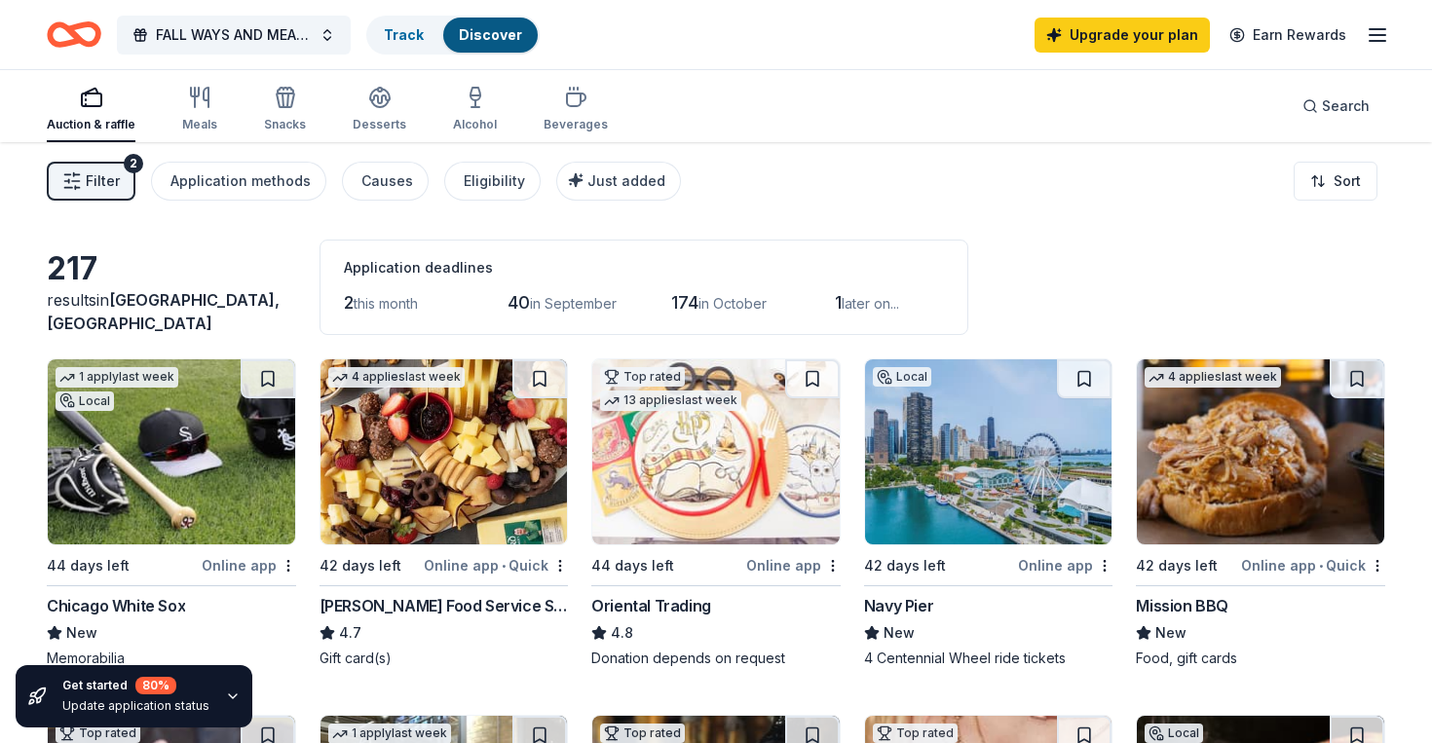
click at [65, 40] on icon "Home" at bounding box center [74, 35] width 55 height 46
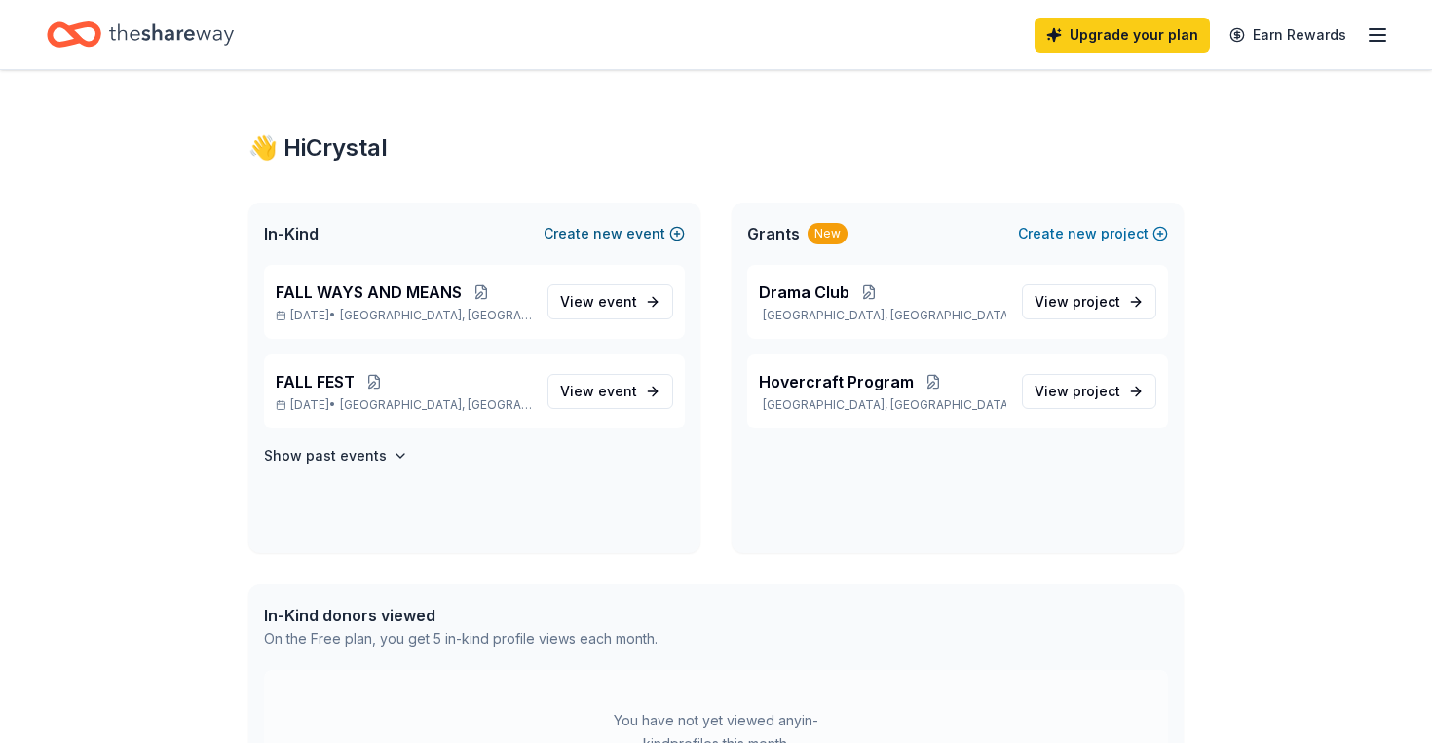
click at [617, 232] on span "new" at bounding box center [607, 233] width 29 height 23
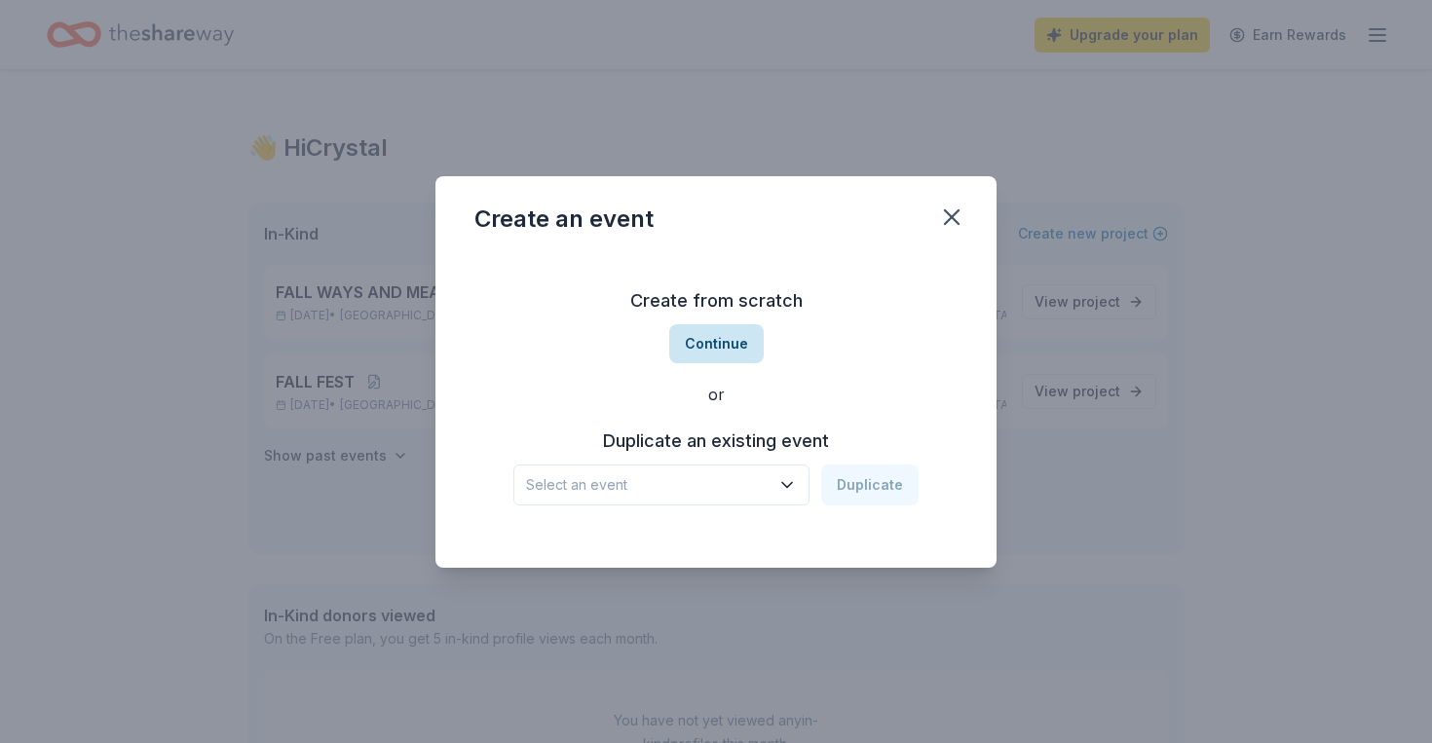
click at [707, 353] on button "Continue" at bounding box center [716, 343] width 94 height 39
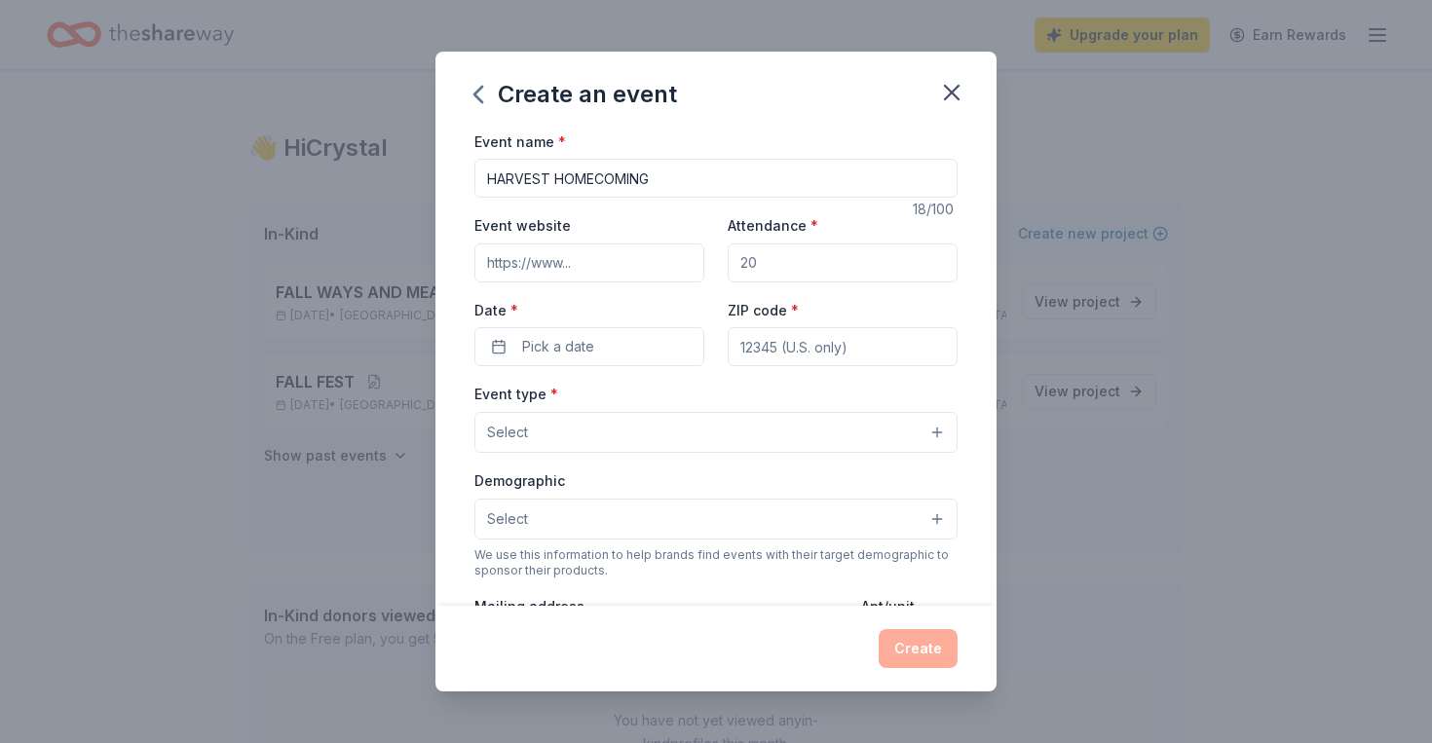
type input "HARVEST HOMECOMING"
type input "150"
click at [577, 362] on button "Pick a date" at bounding box center [589, 346] width 230 height 39
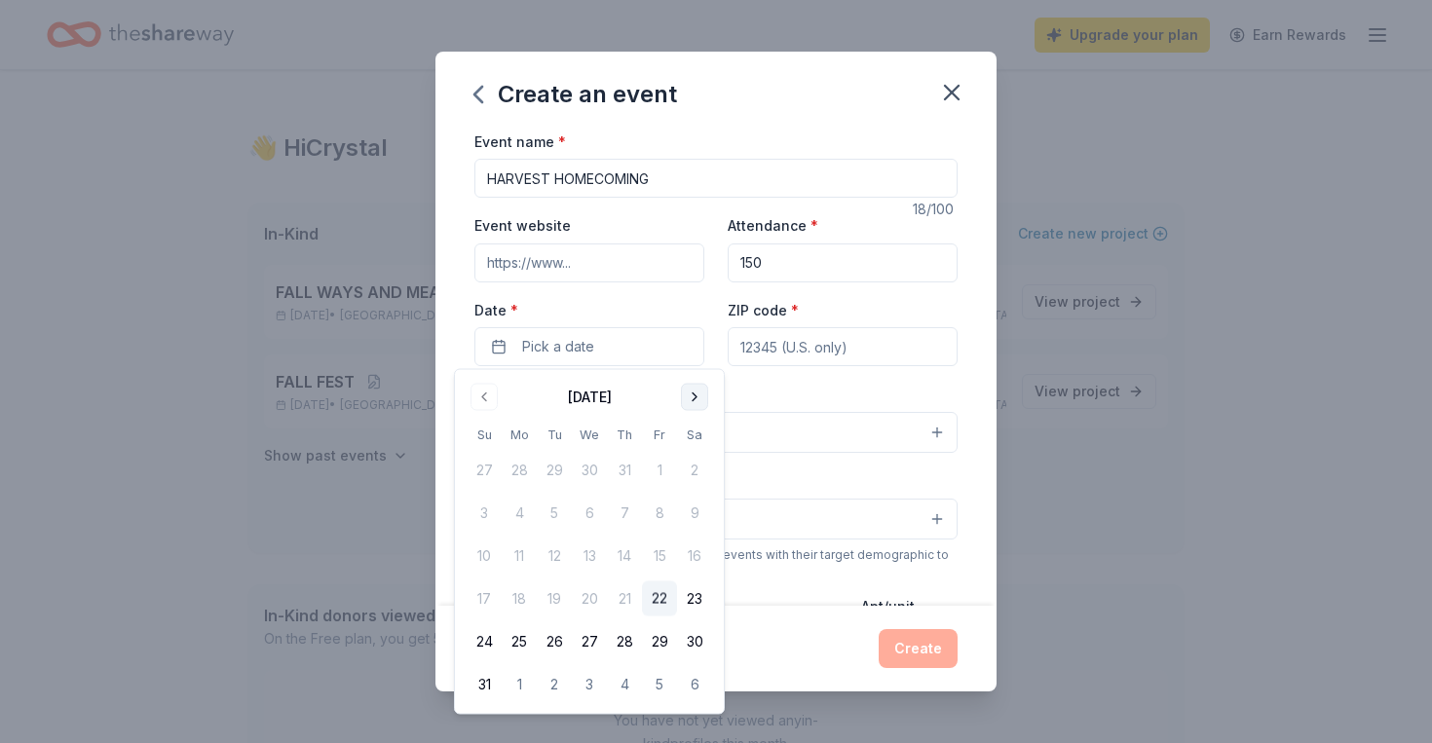
click at [697, 396] on button "Go to next month" at bounding box center [694, 397] width 27 height 27
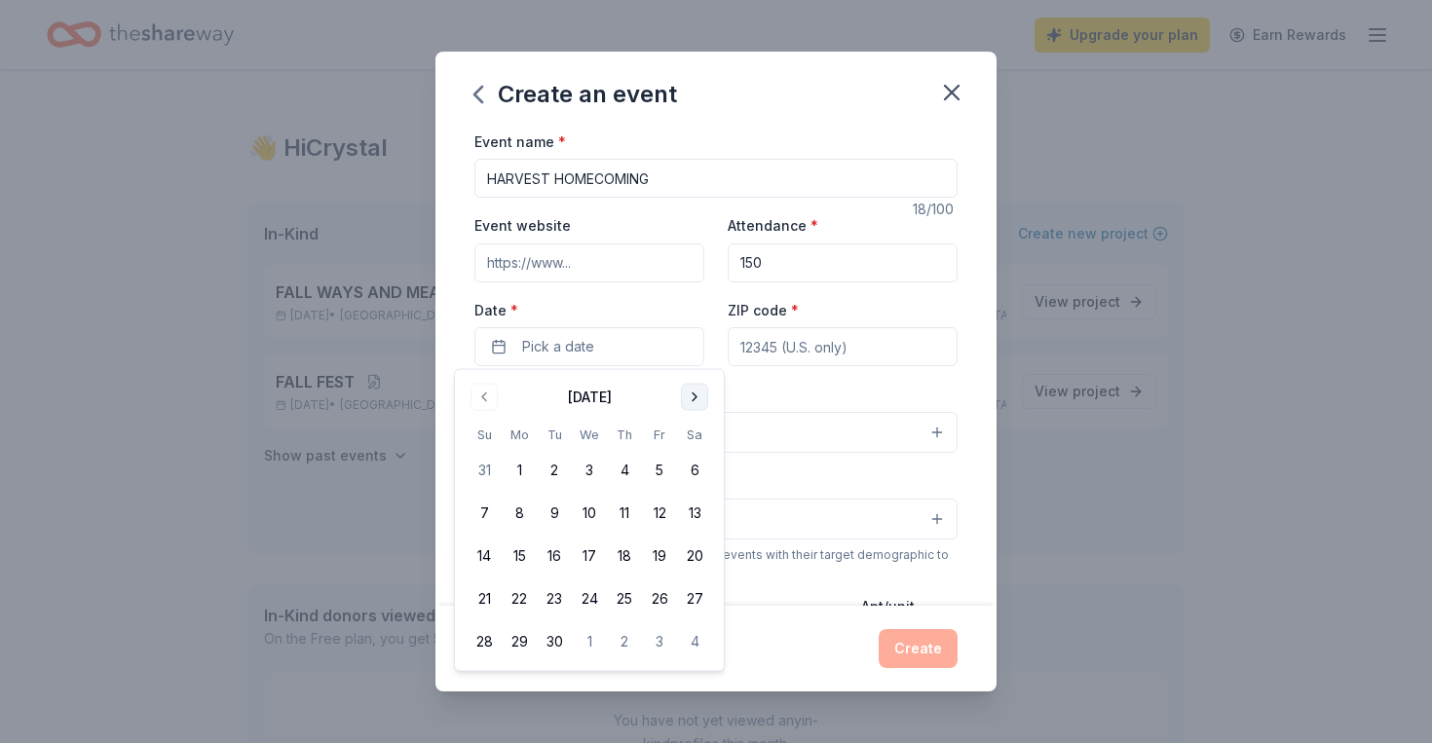
click at [697, 396] on button "Go to next month" at bounding box center [694, 397] width 27 height 27
click at [491, 553] on button "12" at bounding box center [483, 556] width 35 height 35
click at [821, 354] on input "ZIP code *" at bounding box center [842, 346] width 230 height 39
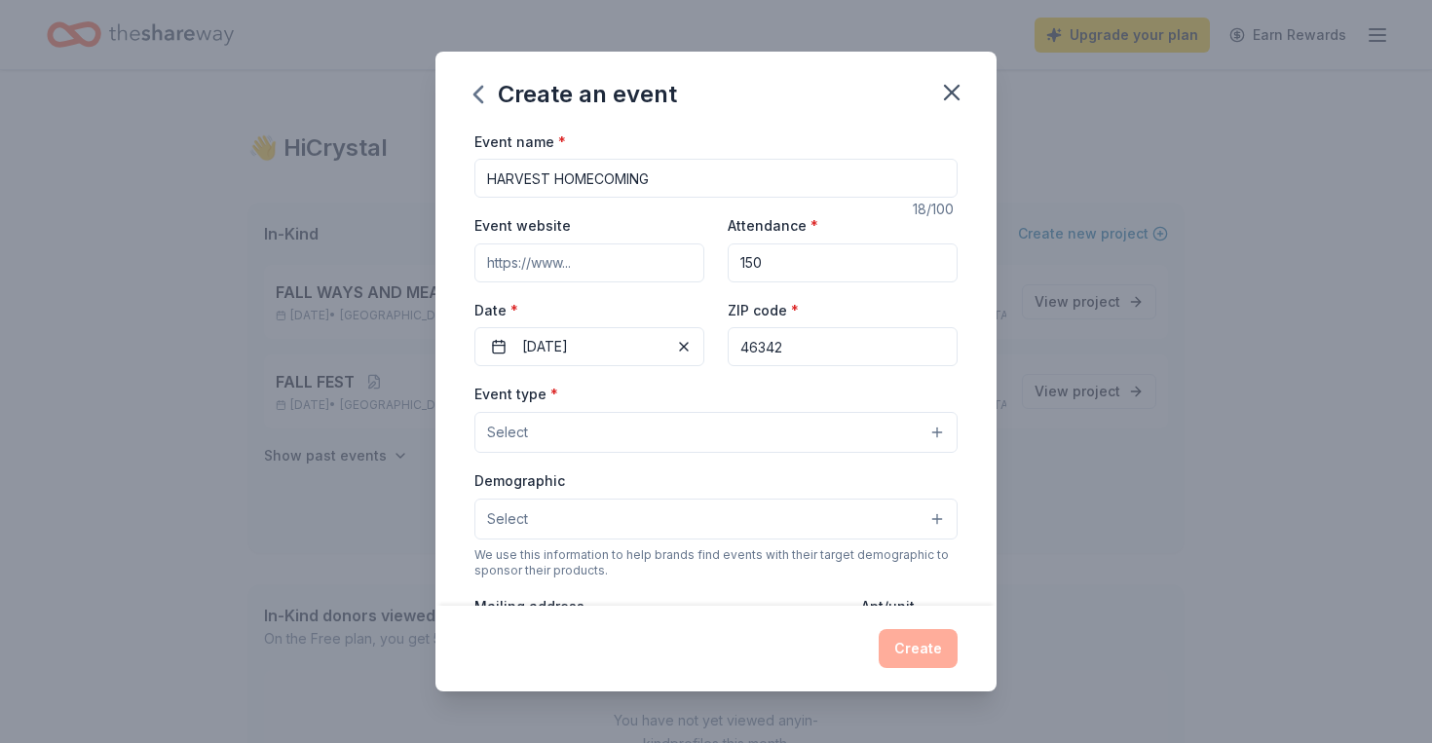
type input "46342"
click at [672, 447] on button "Select" at bounding box center [715, 432] width 483 height 41
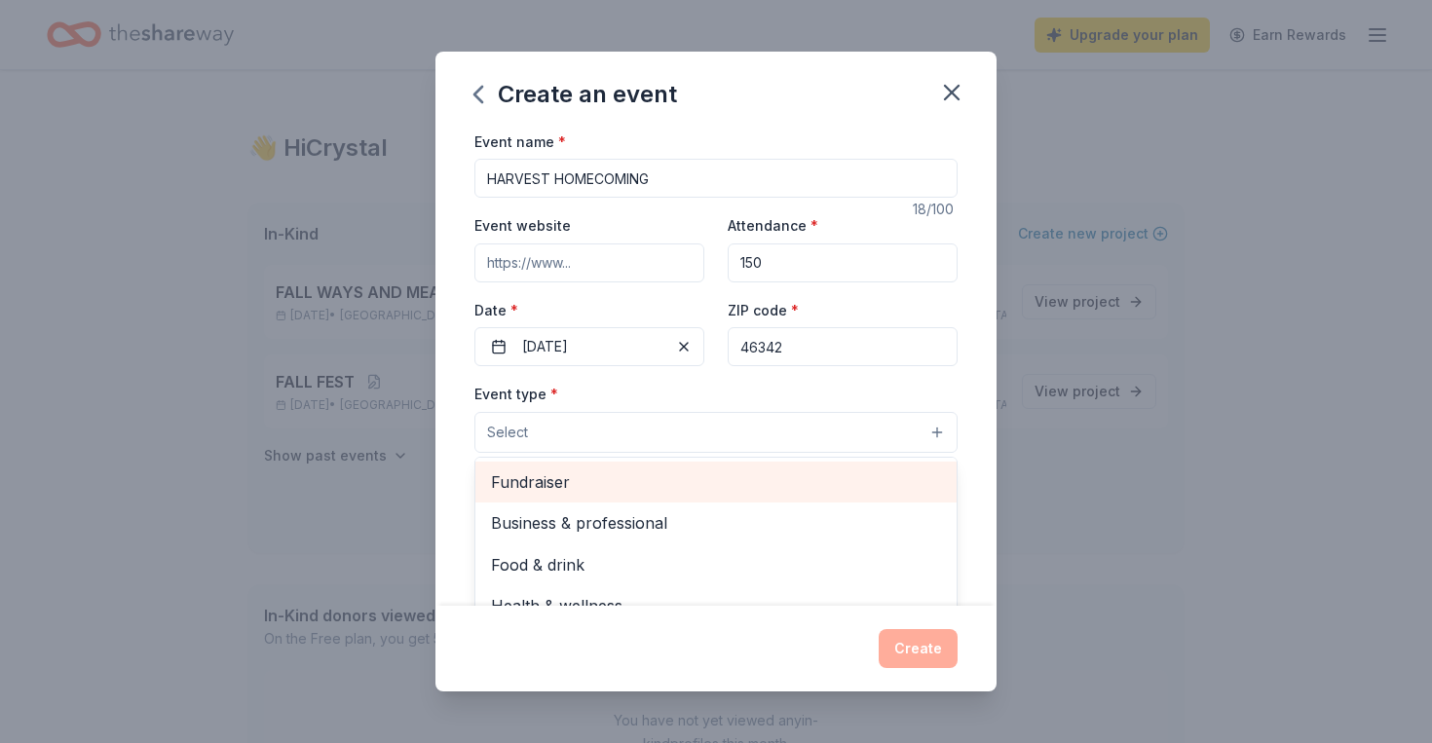
click at [634, 488] on span "Fundraiser" at bounding box center [716, 481] width 450 height 25
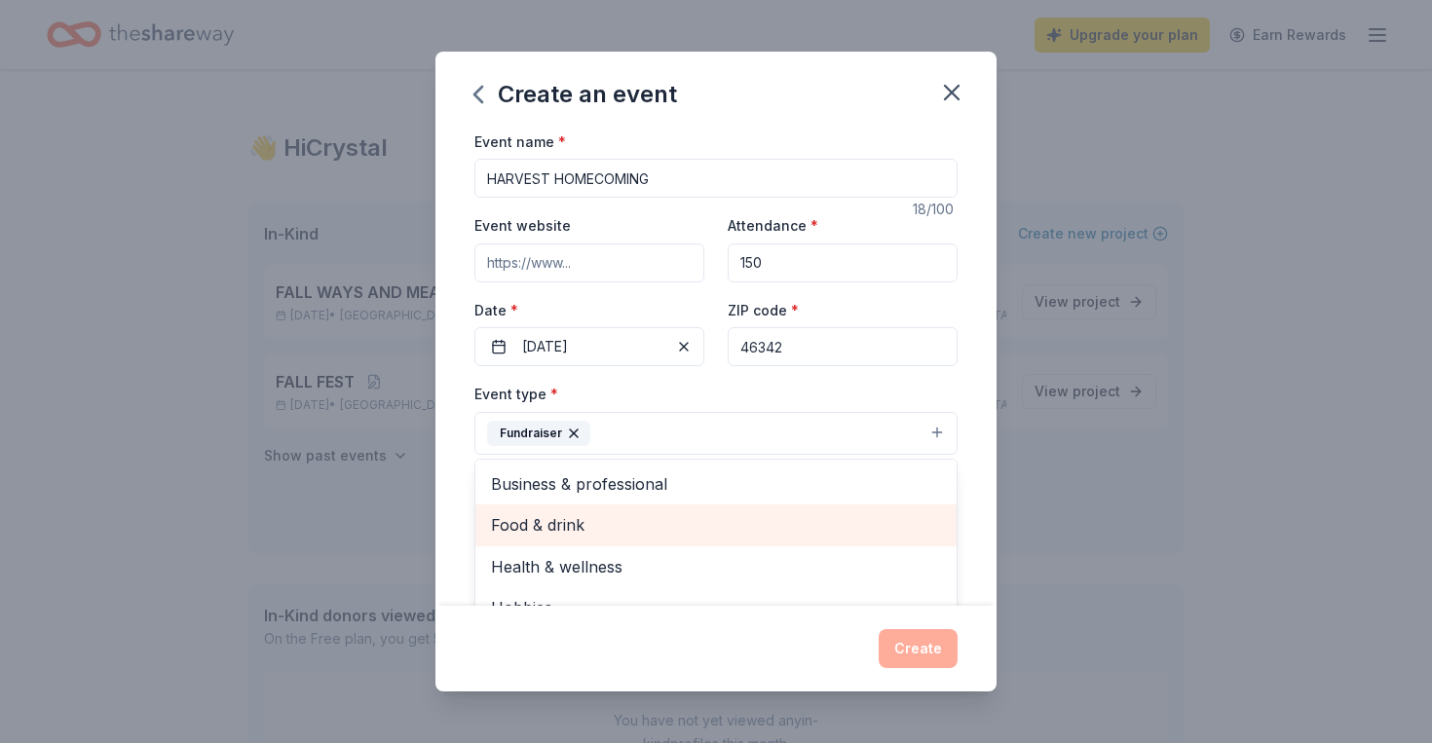
click at [646, 521] on span "Food & drink" at bounding box center [716, 524] width 450 height 25
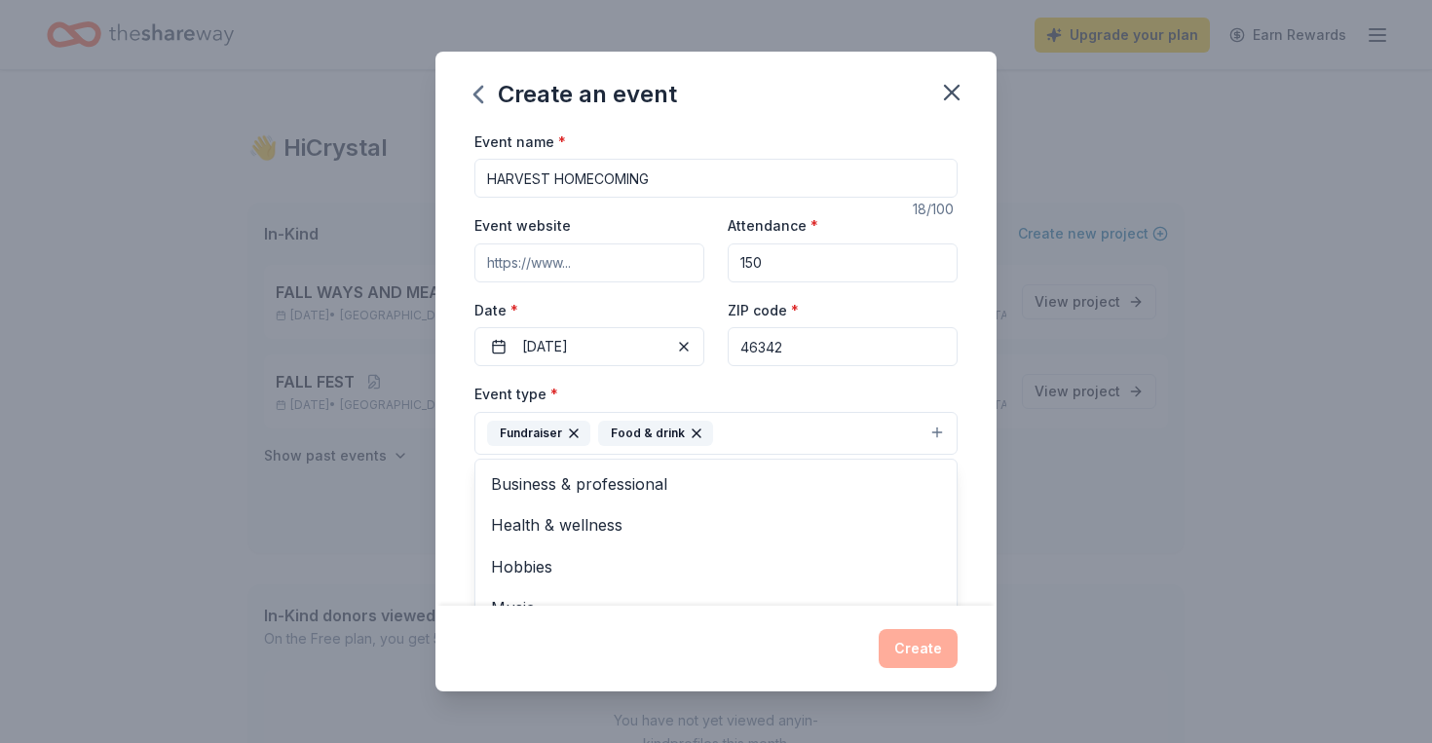
click at [968, 466] on div "Event name * HARVEST HOMECOMING 18 /100 Event website Attendance * 150 Date * 1…" at bounding box center [715, 368] width 561 height 477
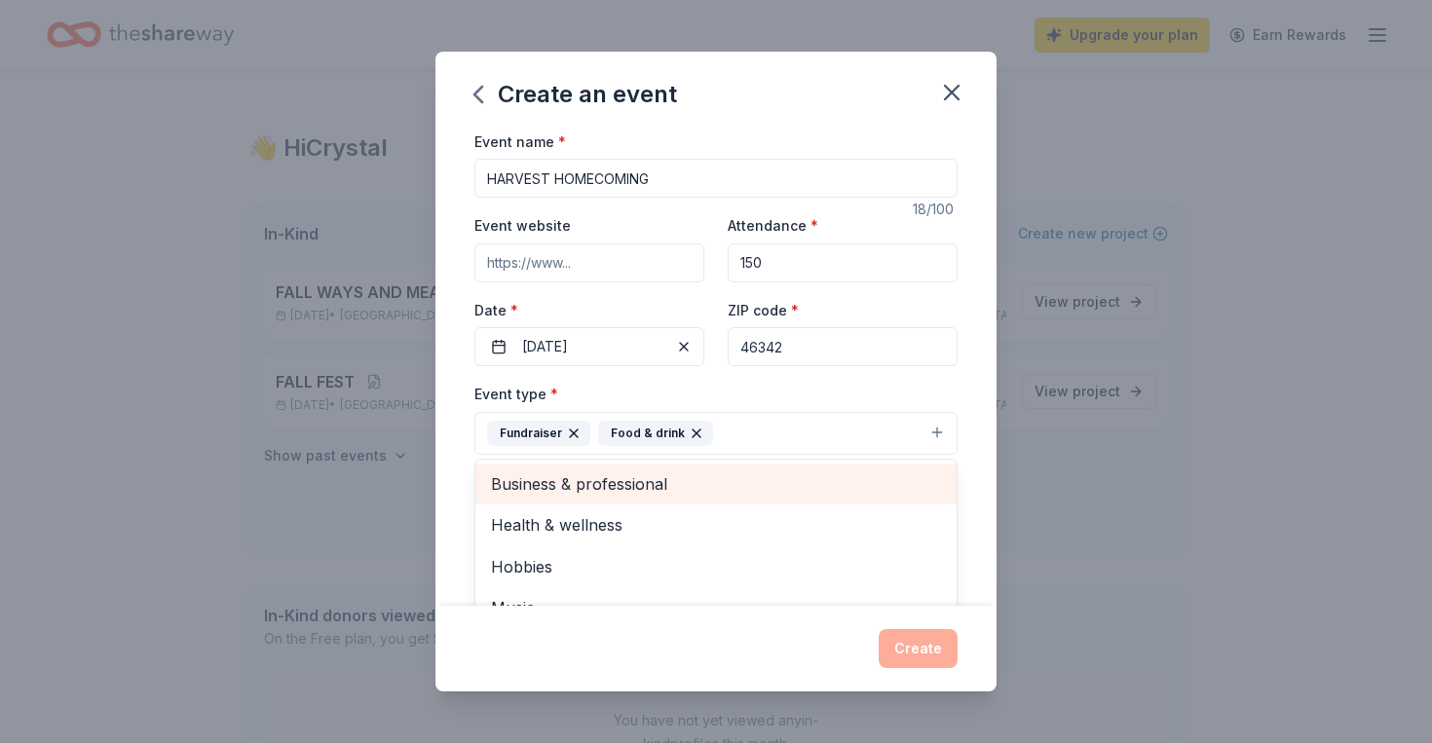
click at [972, 391] on div "Event name * HARVEST HOMECOMING 18 /100 Event website Attendance * 150 Date * 1…" at bounding box center [715, 368] width 561 height 477
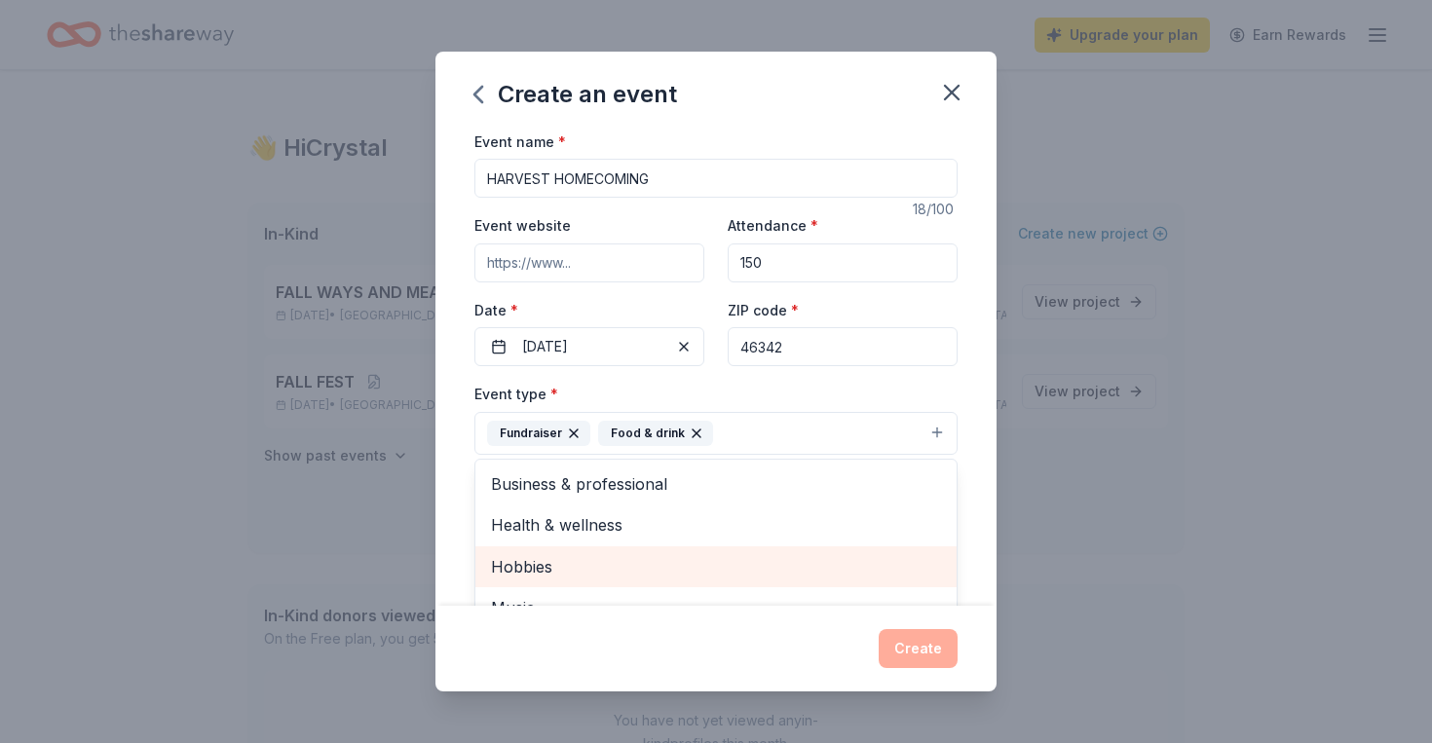
click at [978, 226] on div "Event name * HARVEST HOMECOMING 18 /100 Event website Attendance * 150 Date * 1…" at bounding box center [715, 368] width 561 height 477
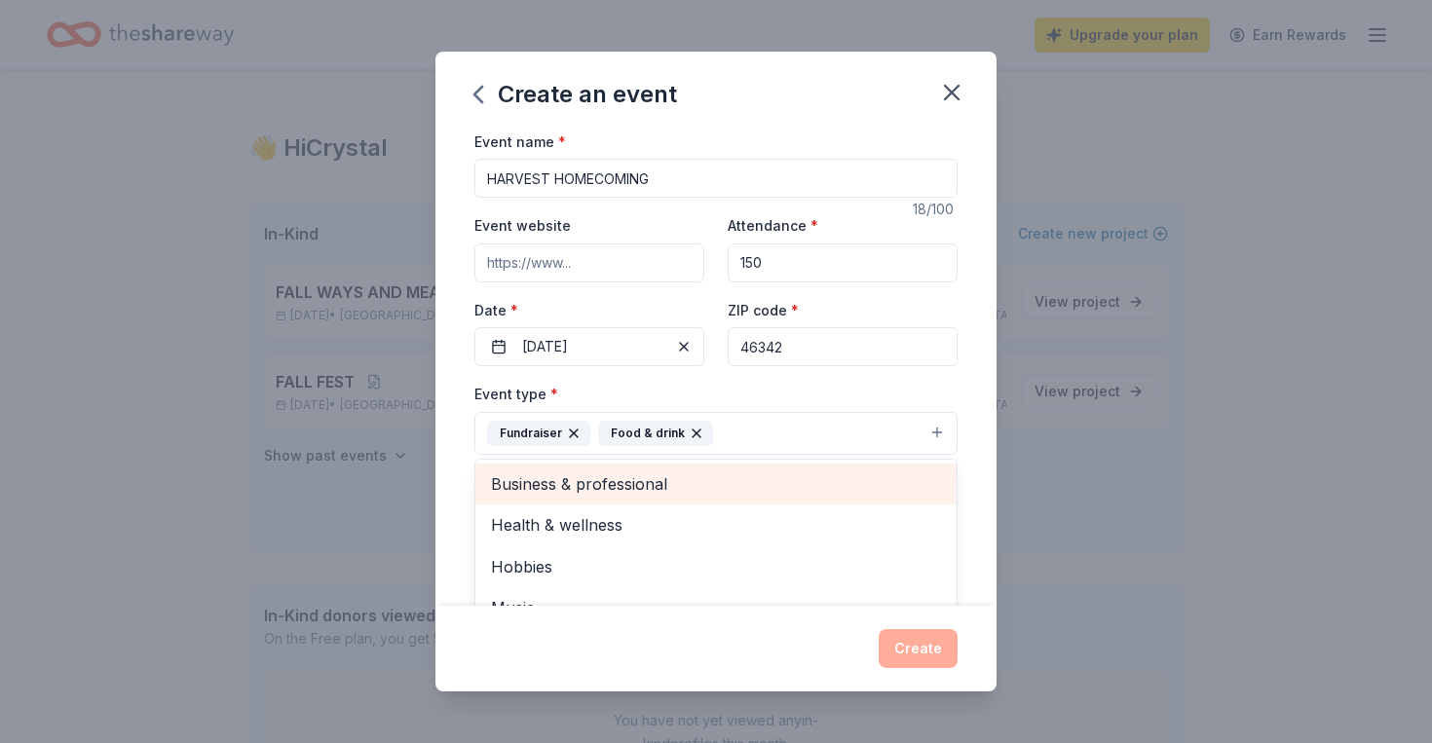
click at [978, 317] on div "Event name * HARVEST HOMECOMING 18 /100 Event website Attendance * 150 Date * 1…" at bounding box center [715, 368] width 561 height 477
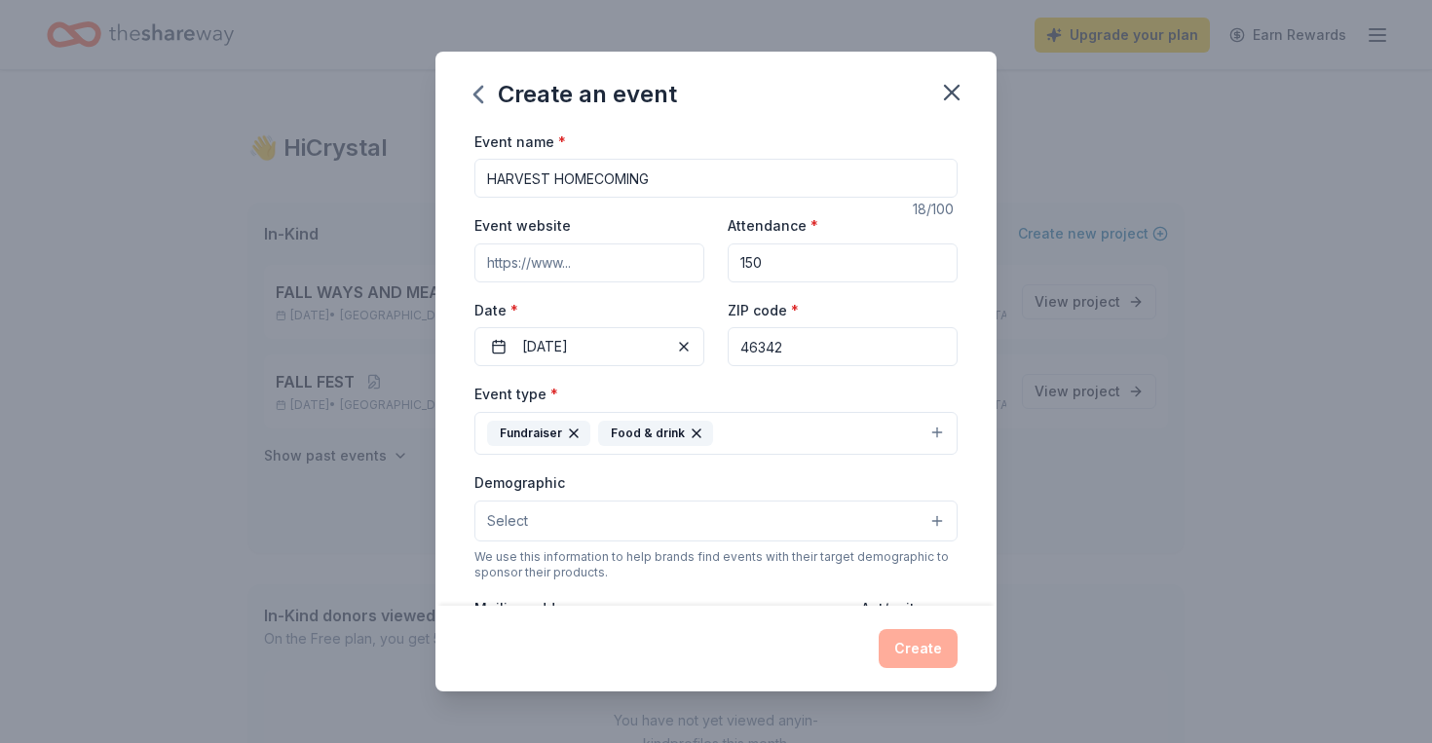
click at [596, 517] on button "Select" at bounding box center [715, 521] width 483 height 41
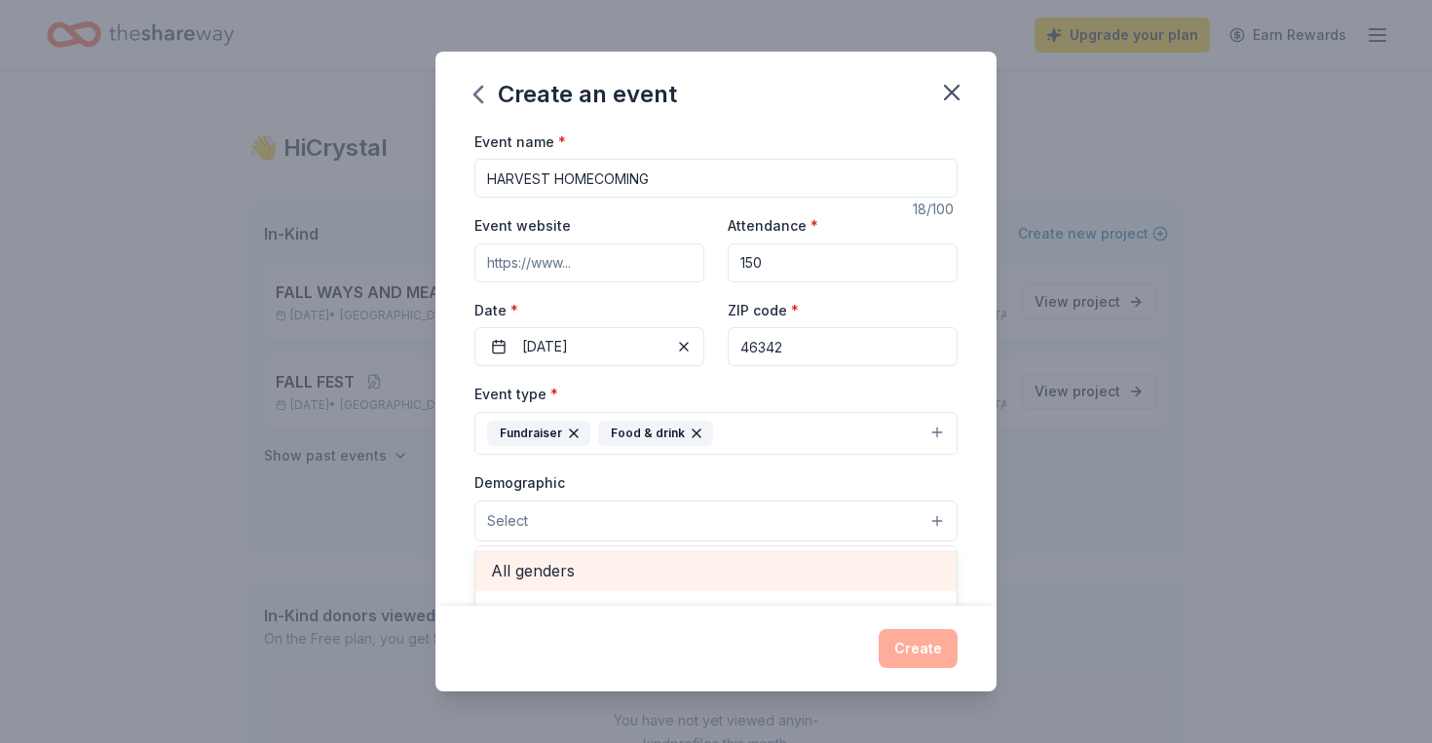
click at [582, 560] on span "All genders" at bounding box center [716, 570] width 450 height 25
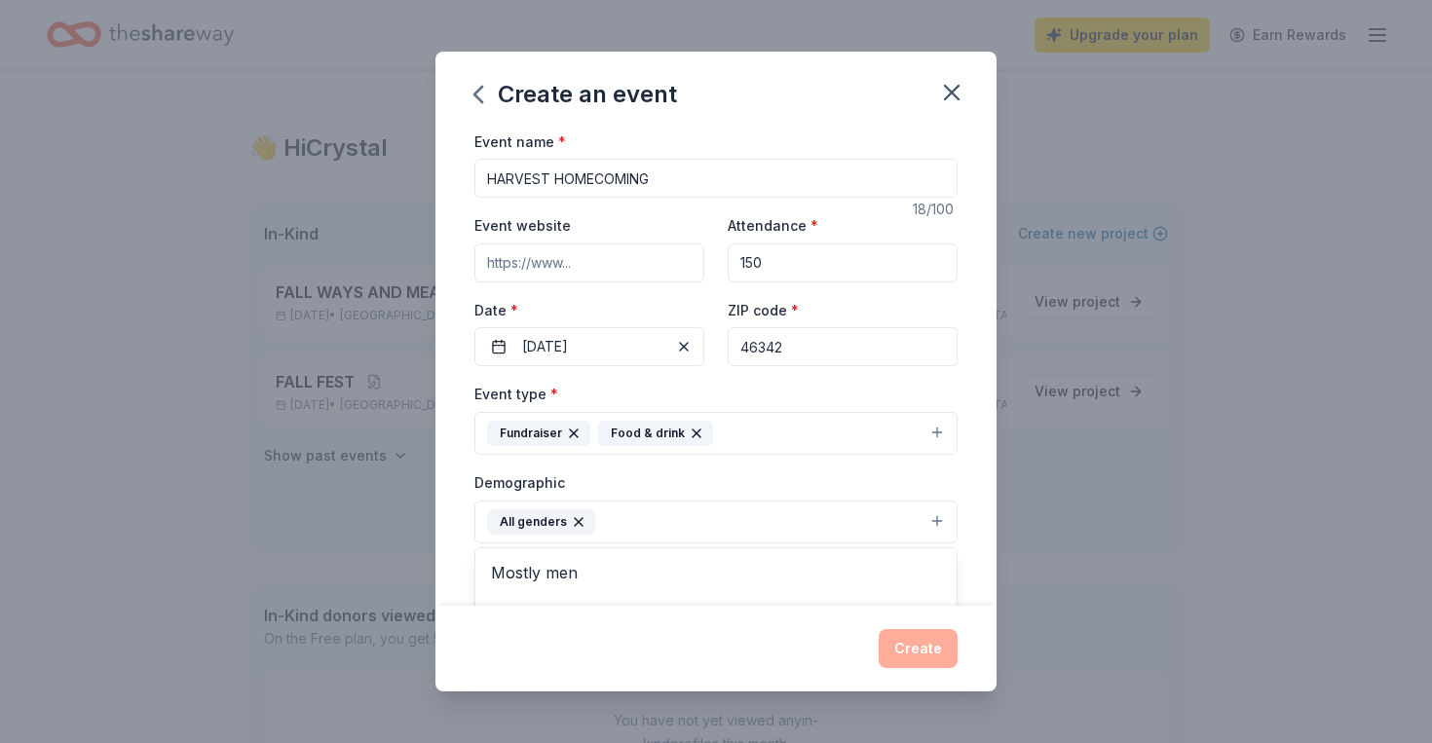
click at [463, 518] on div "Event name * HARVEST HOMECOMING 18 /100 Event website Attendance * 150 Date * 1…" at bounding box center [715, 368] width 561 height 477
click at [981, 160] on div "Event name * HARVEST HOMECOMING 18 /100 Event website Attendance * 150 Date * 1…" at bounding box center [715, 368] width 561 height 477
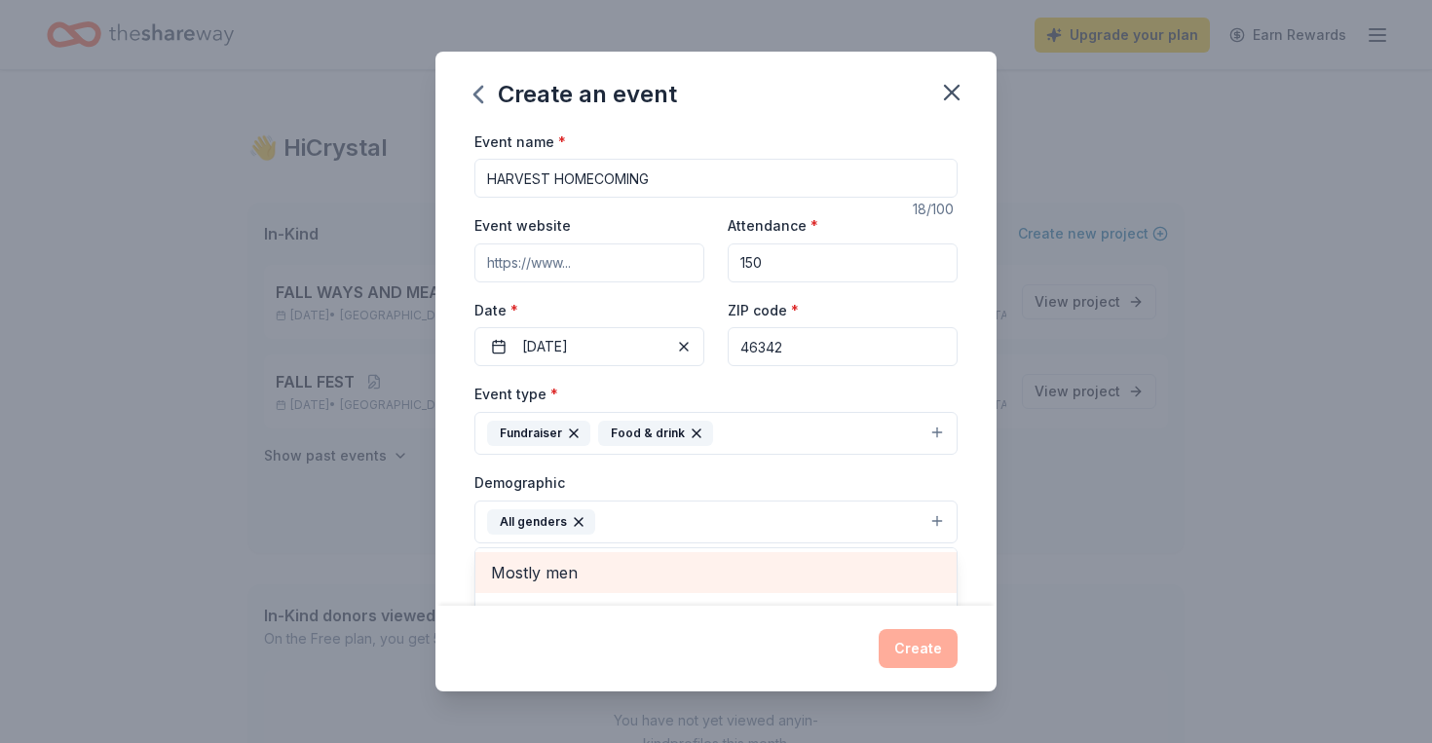
scroll to position [24, 0]
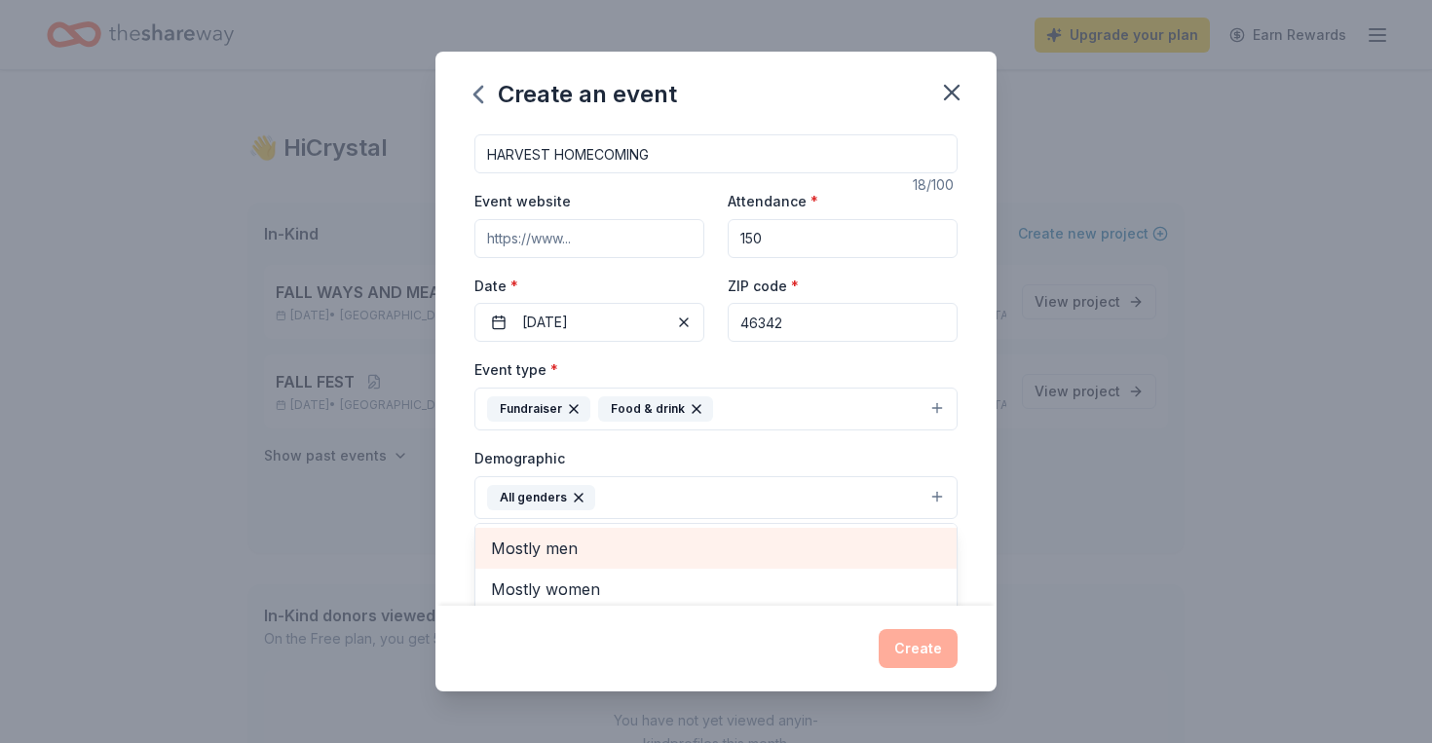
click at [971, 164] on div "Event name * HARVEST HOMECOMING 18 /100 Event website Attendance * 150 Date * 1…" at bounding box center [715, 368] width 561 height 477
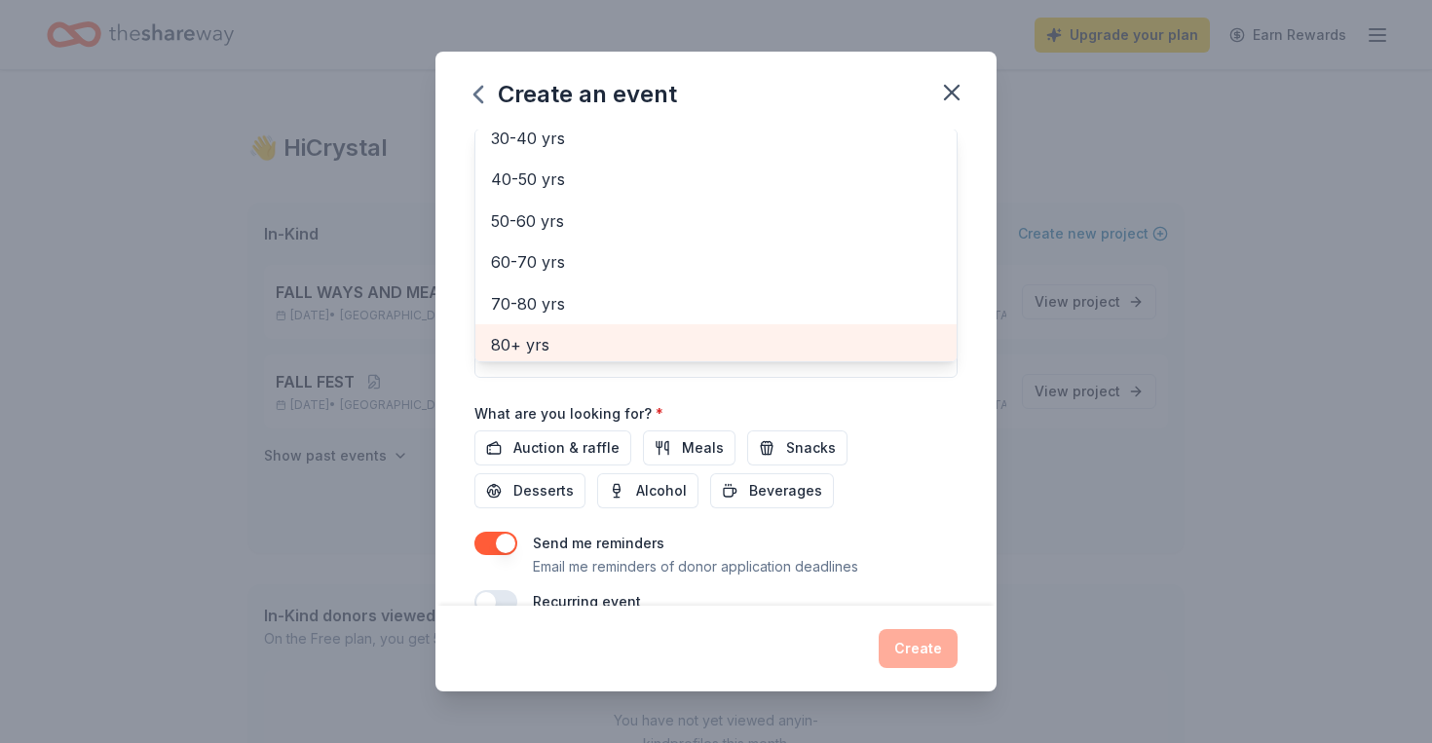
scroll to position [453, 0]
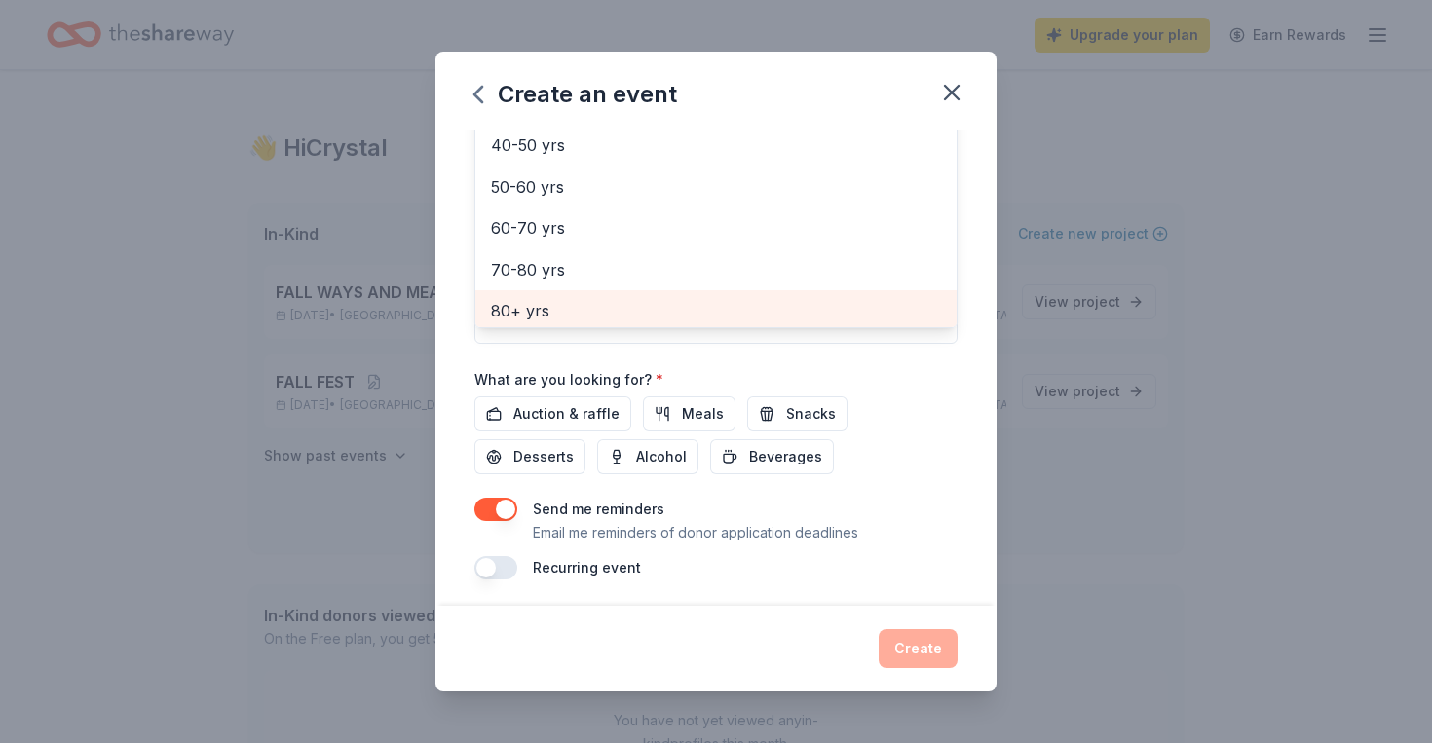
click at [589, 412] on div "Event name * HARVEST HOMECOMING 18 /100 Event website Attendance * 150 Date * 1…" at bounding box center [715, 129] width 483 height 904
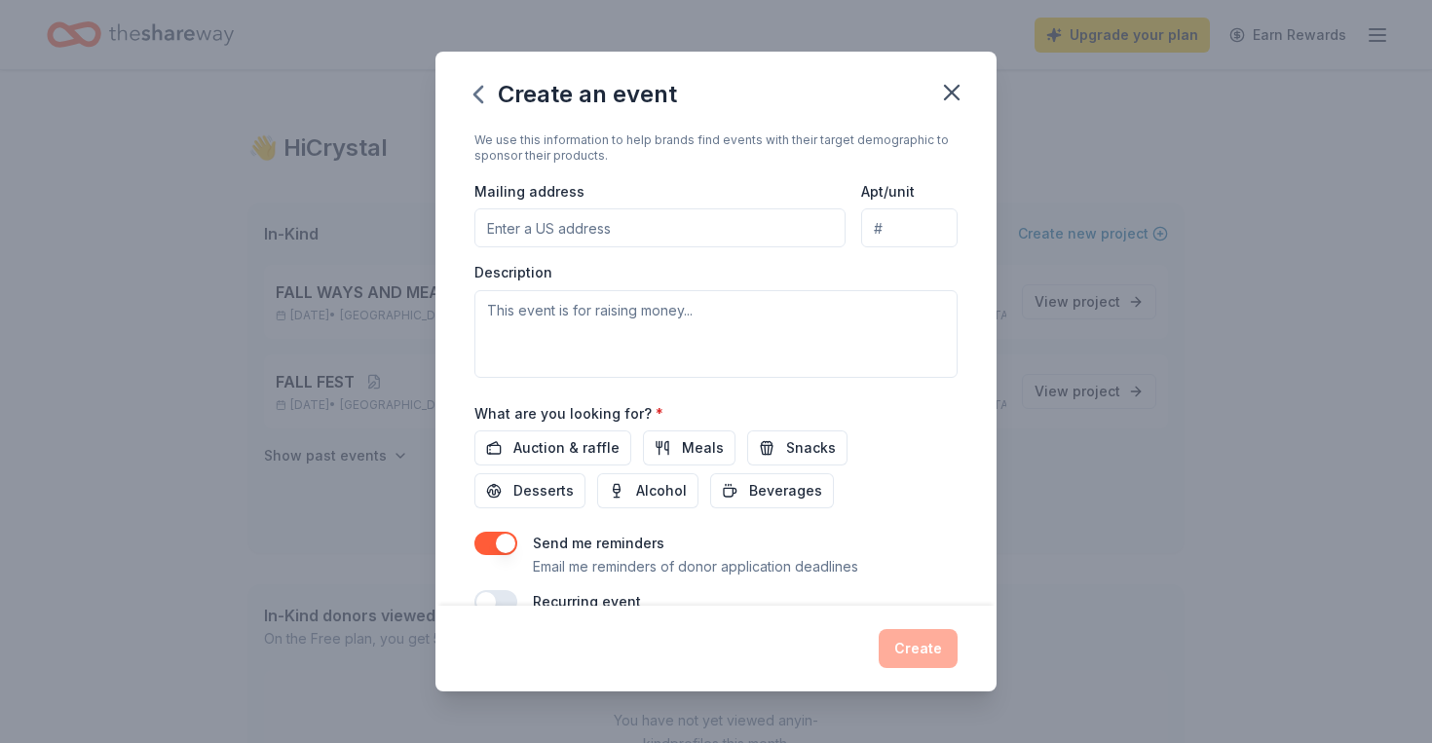
scroll to position [423, 0]
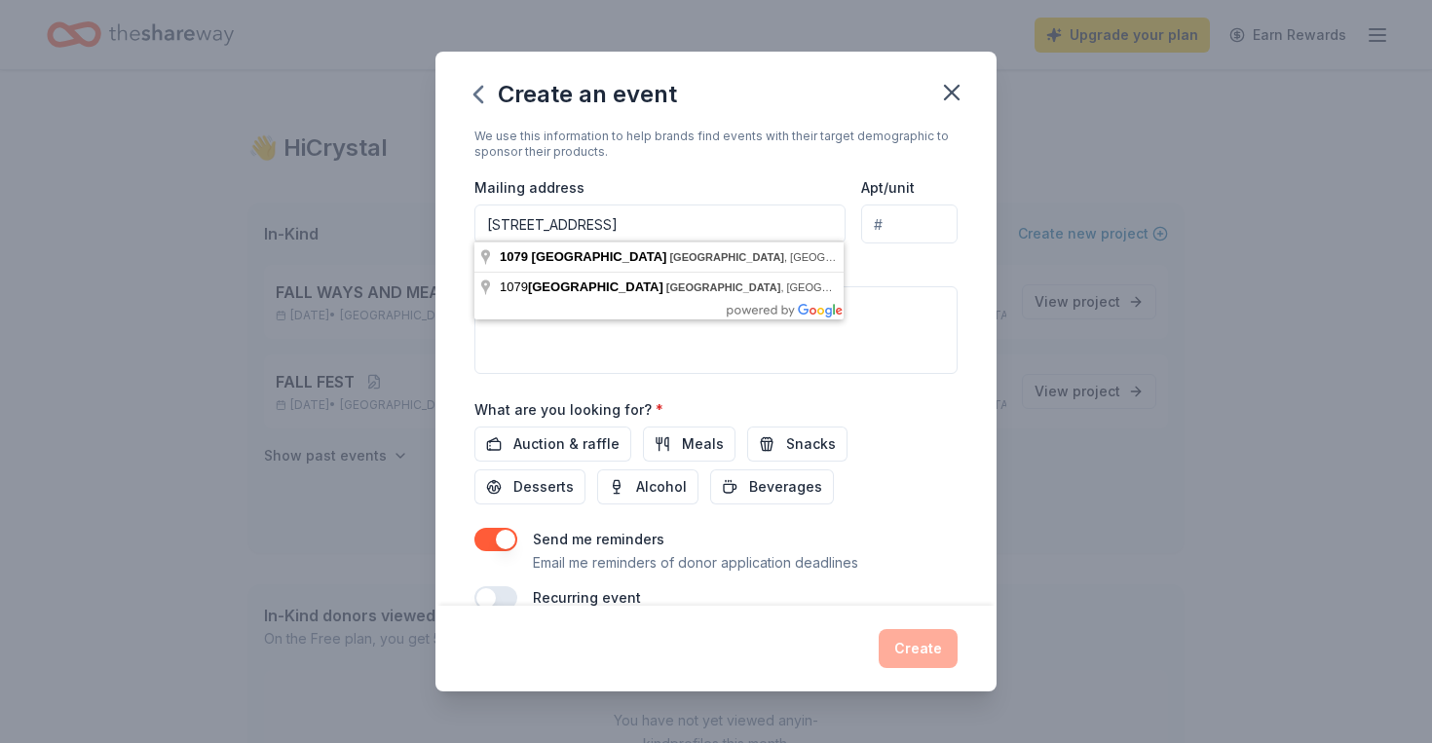
type input "1079 Lakeview Drive, Hobart, IN, 46342"
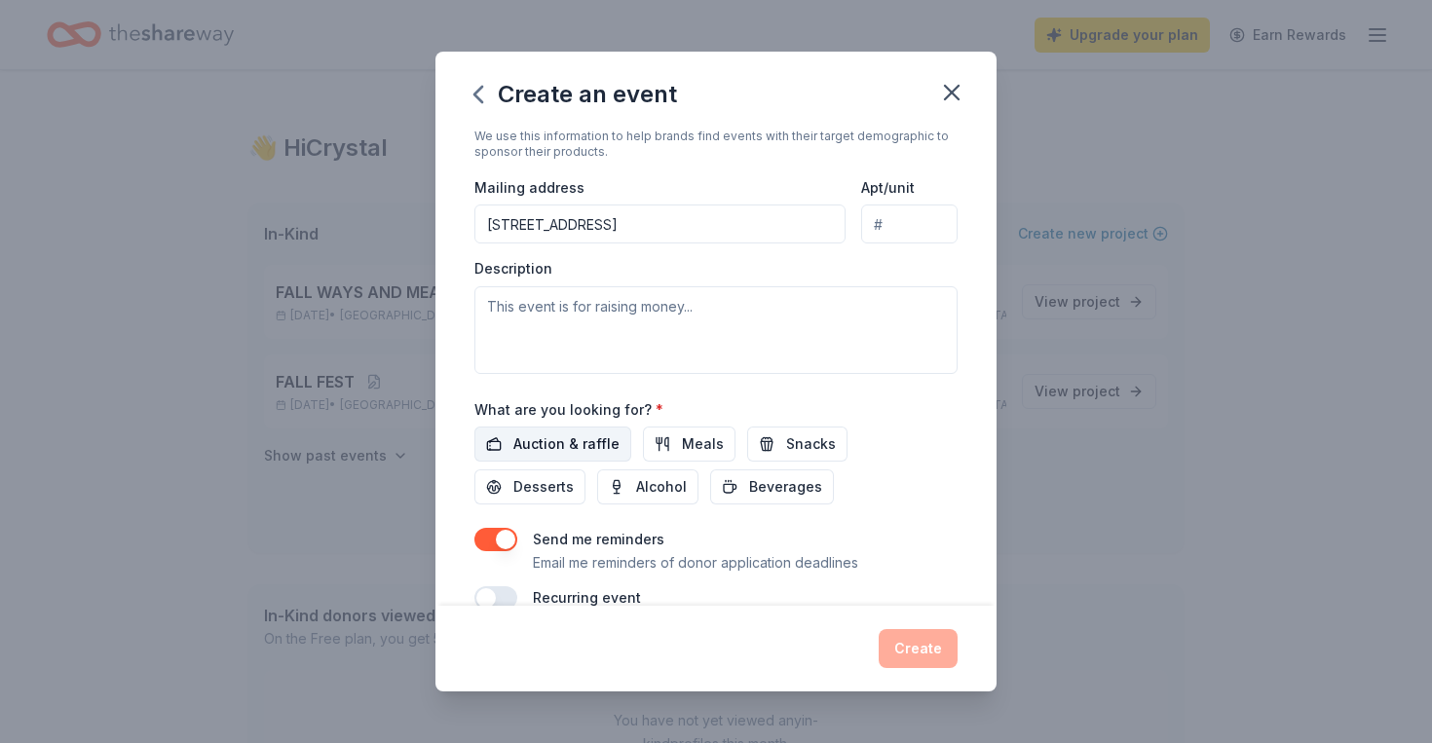
click at [573, 441] on span "Auction & raffle" at bounding box center [566, 443] width 106 height 23
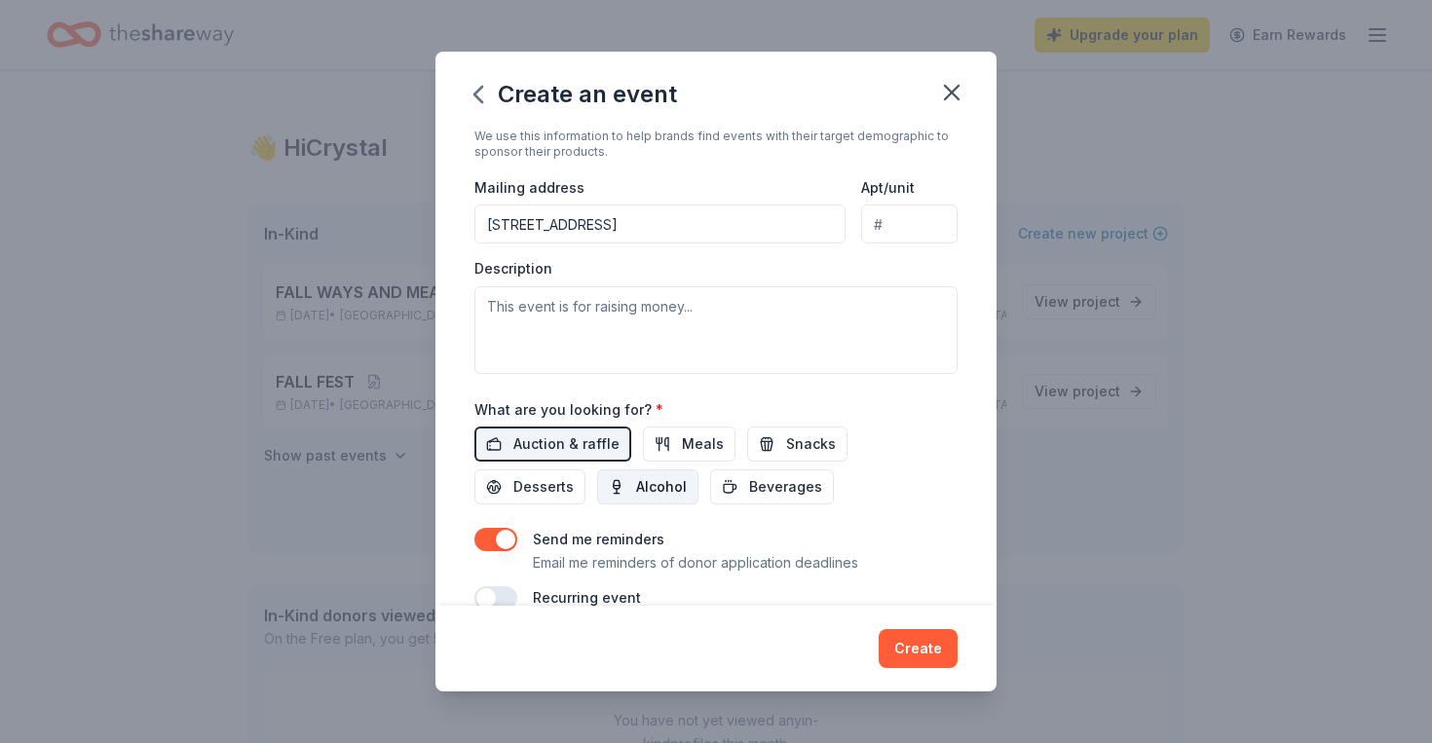
click at [636, 490] on span "Alcohol" at bounding box center [661, 486] width 51 height 23
click at [904, 652] on button "Create" at bounding box center [917, 648] width 79 height 39
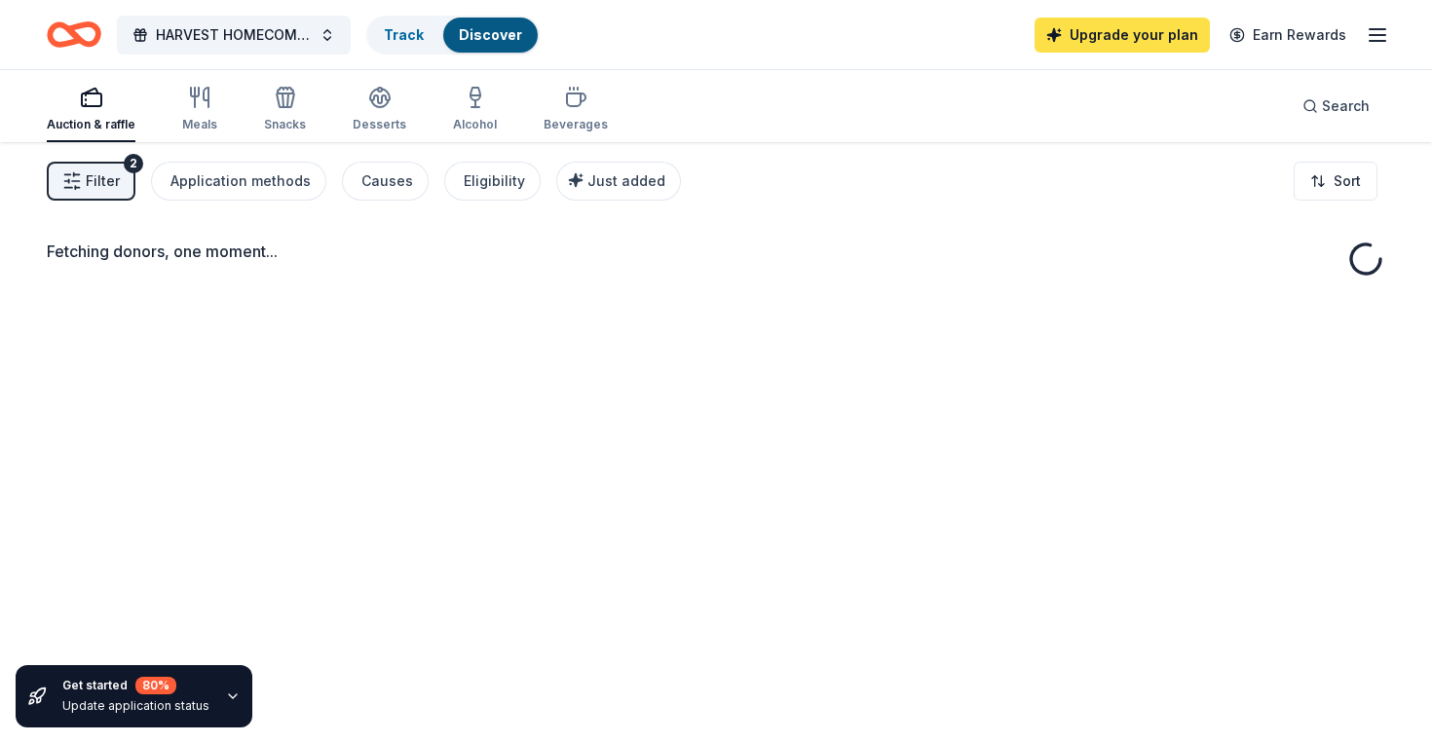
click at [1121, 39] on link "Upgrade your plan" at bounding box center [1121, 35] width 175 height 35
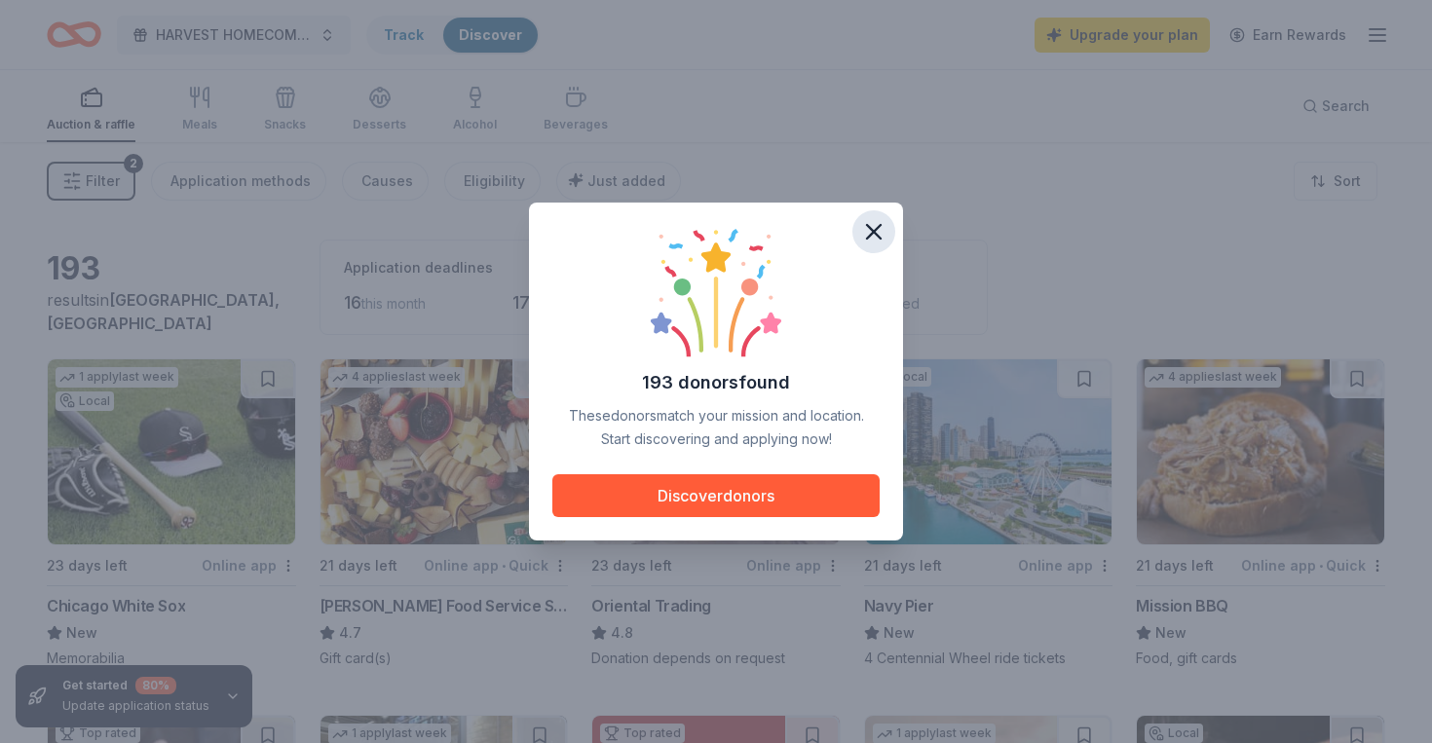
click at [875, 232] on icon "button" at bounding box center [873, 231] width 27 height 27
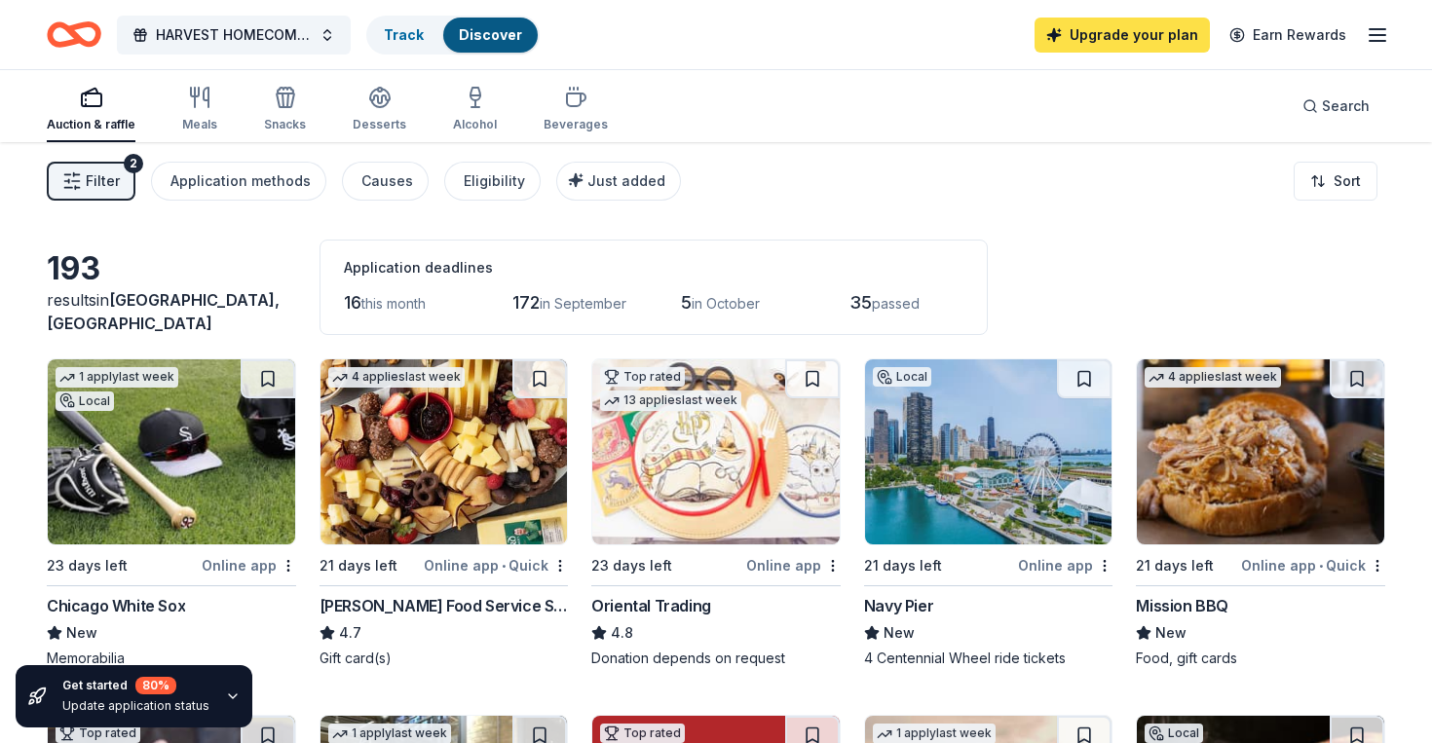
click at [1065, 40] on link "Upgrade your plan" at bounding box center [1121, 35] width 175 height 35
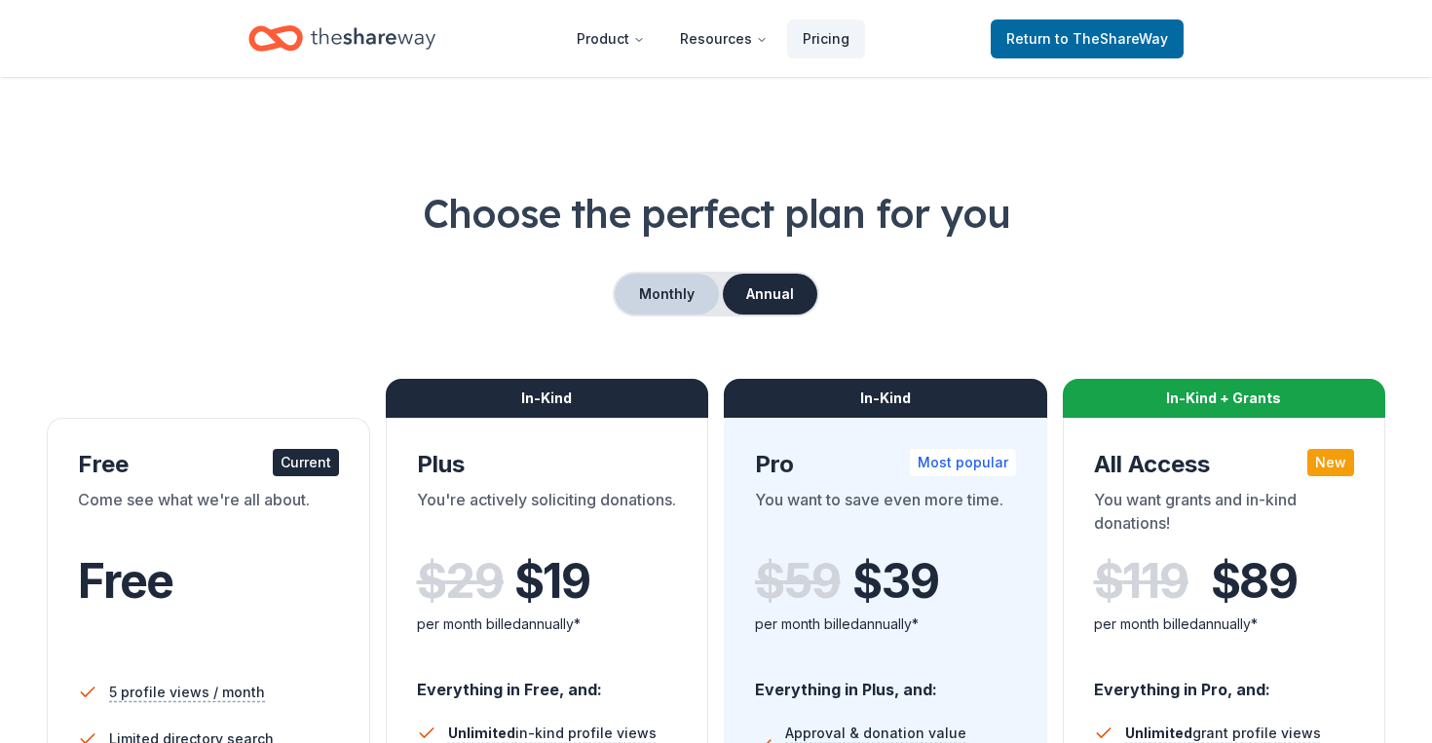
click at [653, 303] on button "Monthly" at bounding box center [667, 294] width 104 height 41
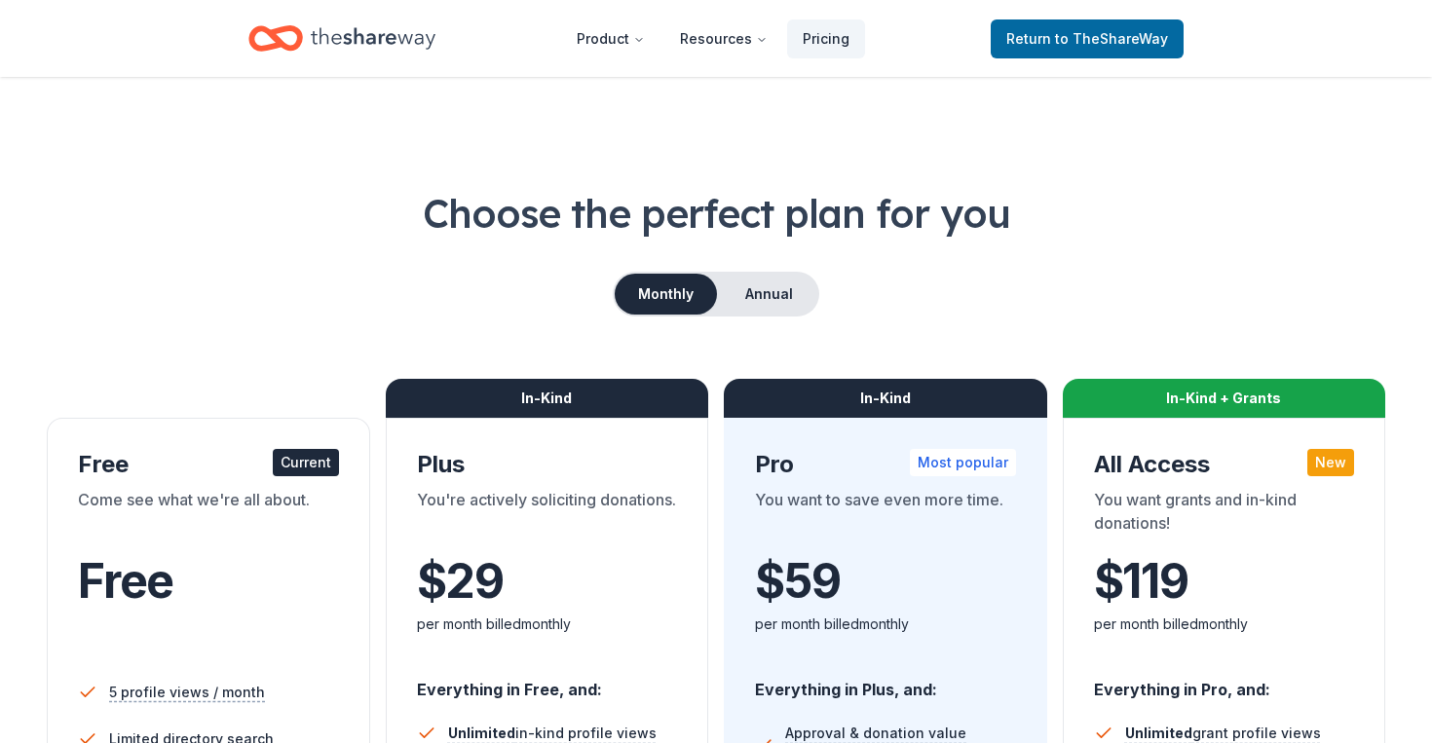
click at [399, 327] on div "Choose the perfect plan for you Monthly Annual Free Current Come see what we're…" at bounding box center [716, 701] width 1338 height 1030
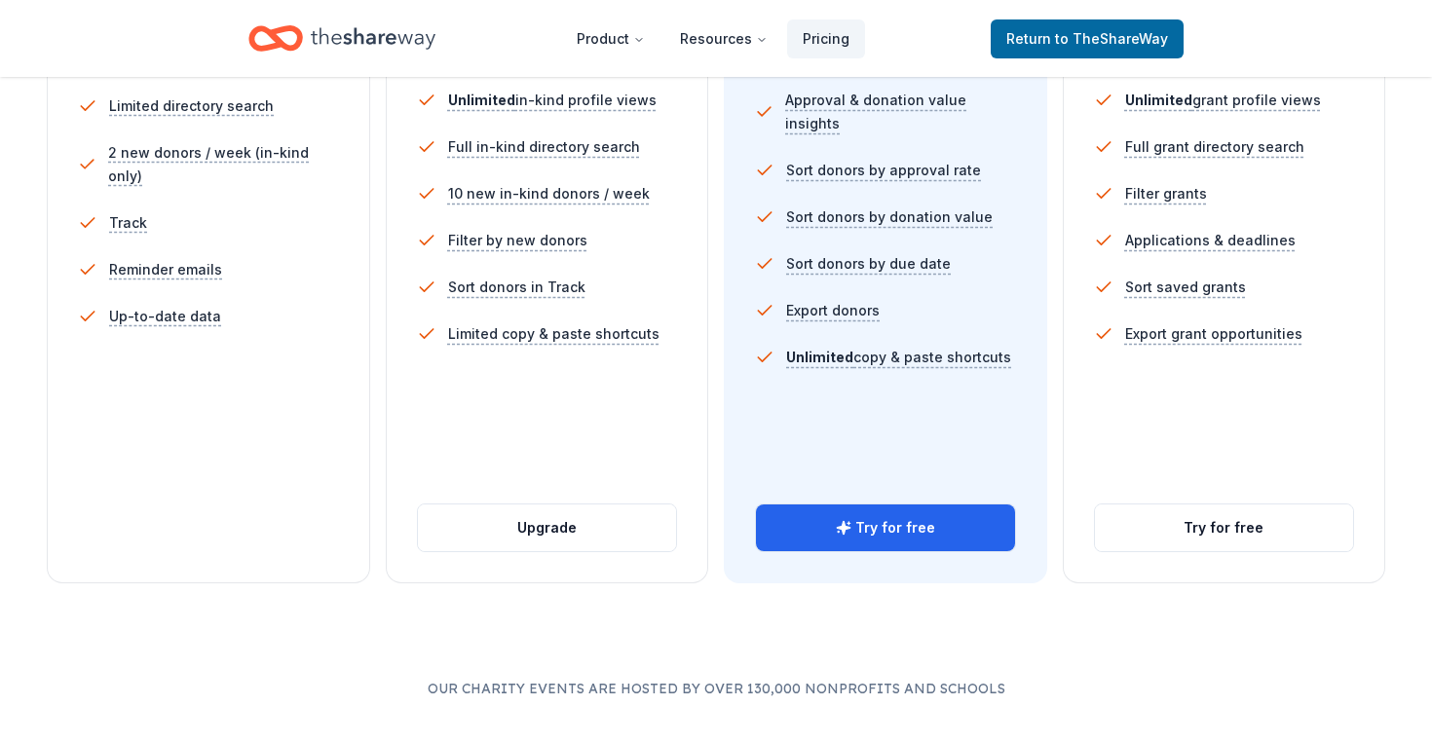
scroll to position [669, 0]
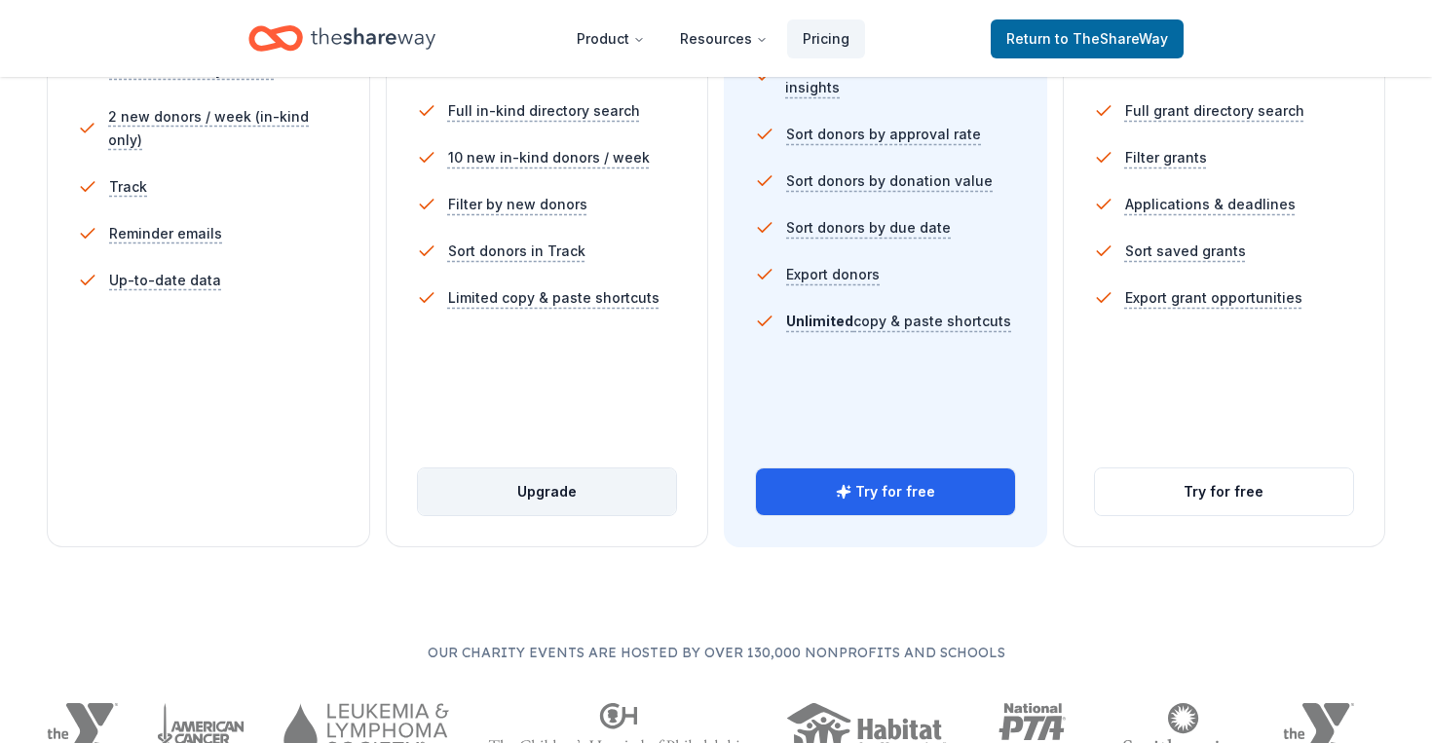
click at [468, 503] on button "Upgrade" at bounding box center [547, 491] width 259 height 47
